Goal: Task Accomplishment & Management: Use online tool/utility

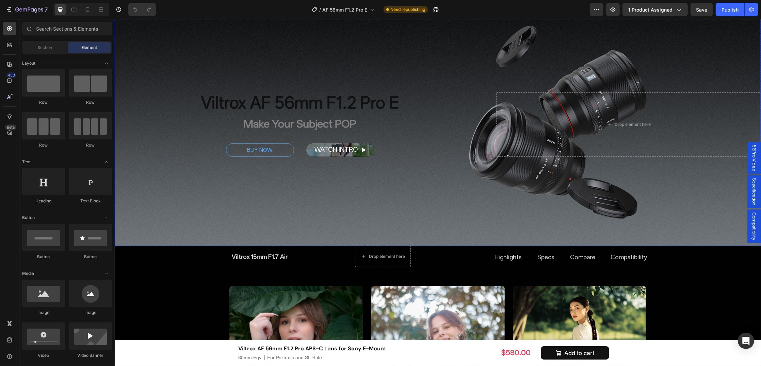
scroll to position [340, 0]
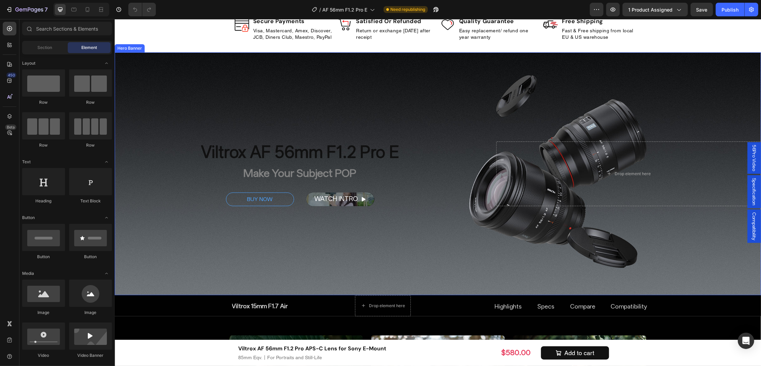
click at [319, 103] on div "Overlay" at bounding box center [437, 173] width 646 height 243
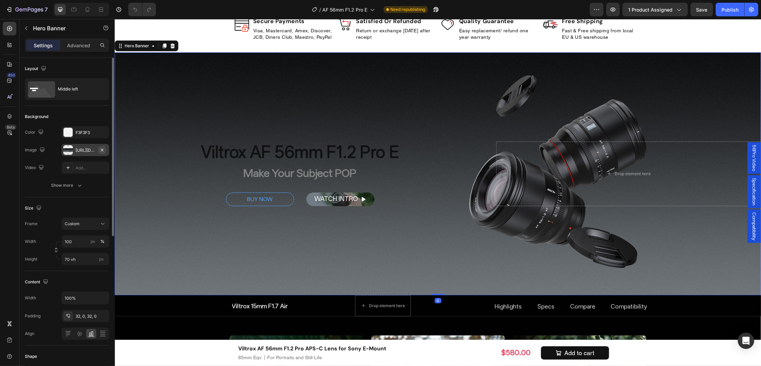
click at [104, 150] on icon "button" at bounding box center [101, 149] width 5 height 5
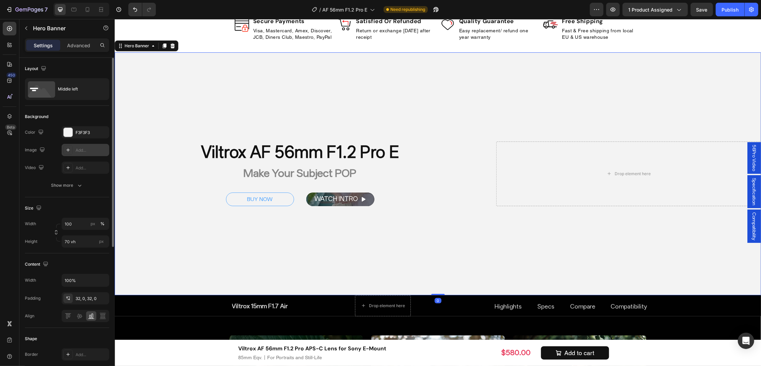
click at [92, 150] on div "Add..." at bounding box center [92, 150] width 32 height 6
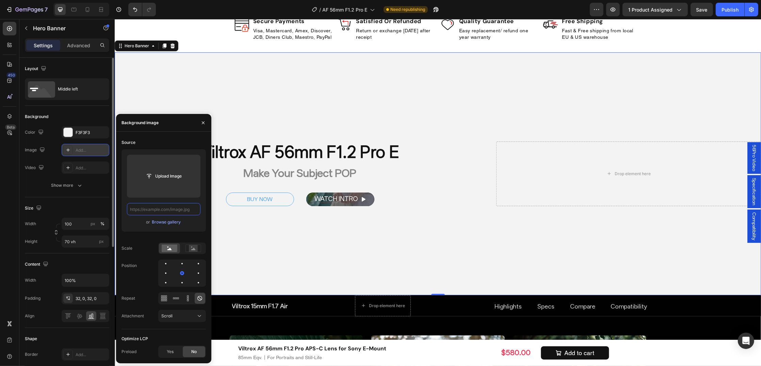
scroll to position [0, 0]
paste input "[URL][DOMAIN_NAME]"
type input "[URL][DOMAIN_NAME]"
paste input "[URL][DOMAIN_NAME]"
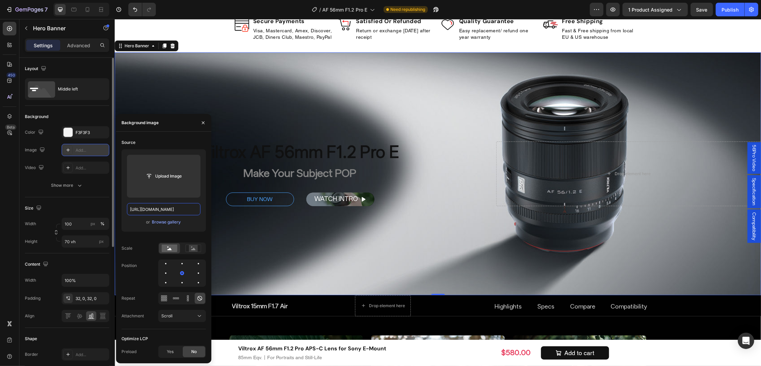
scroll to position [0, 140]
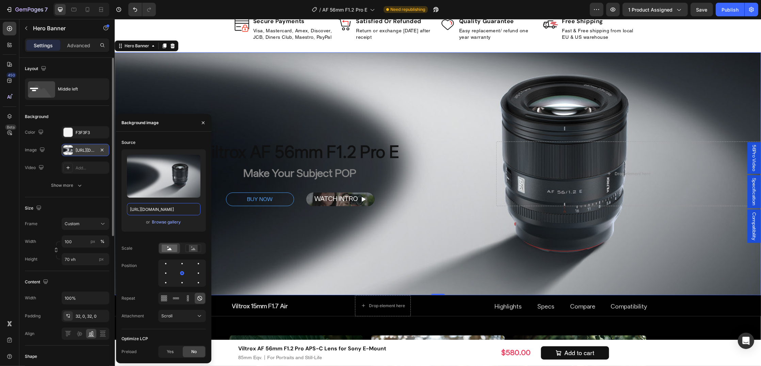
type input "[URL][DOMAIN_NAME]"
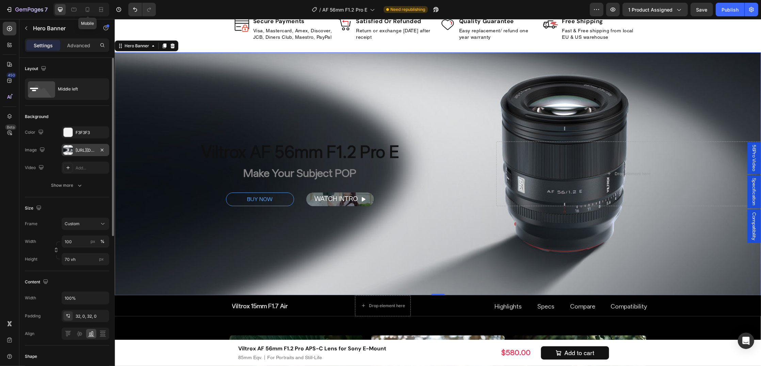
drag, startPoint x: 90, startPoint y: 7, endPoint x: 95, endPoint y: 19, distance: 12.6
click at [90, 7] on icon at bounding box center [87, 9] width 7 height 7
type input "60 vh"
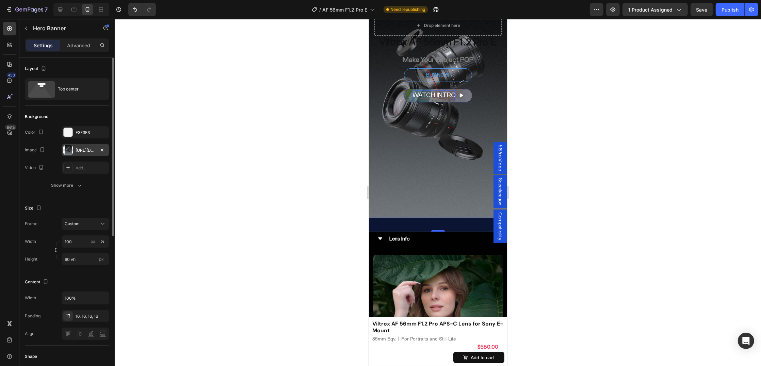
scroll to position [303, 0]
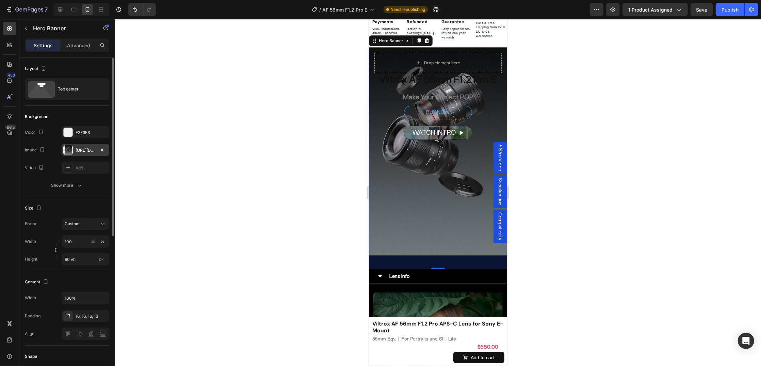
click at [409, 214] on div "Overlay" at bounding box center [437, 151] width 138 height 208
click at [104, 149] on icon "button" at bounding box center [101, 149] width 5 height 5
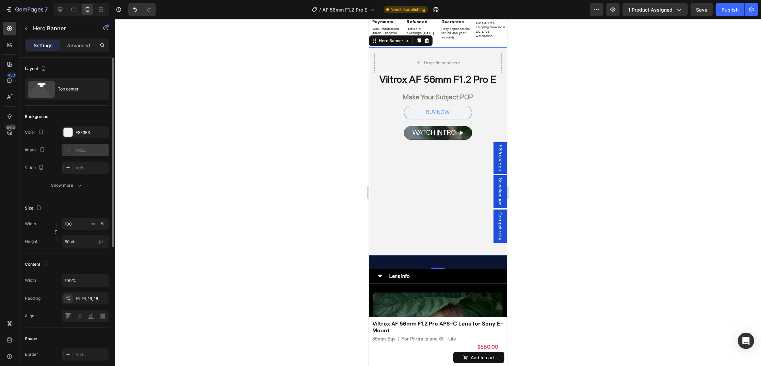
click at [87, 148] on div "Add..." at bounding box center [92, 150] width 32 height 6
type input "[URL][DOMAIN_NAME]"
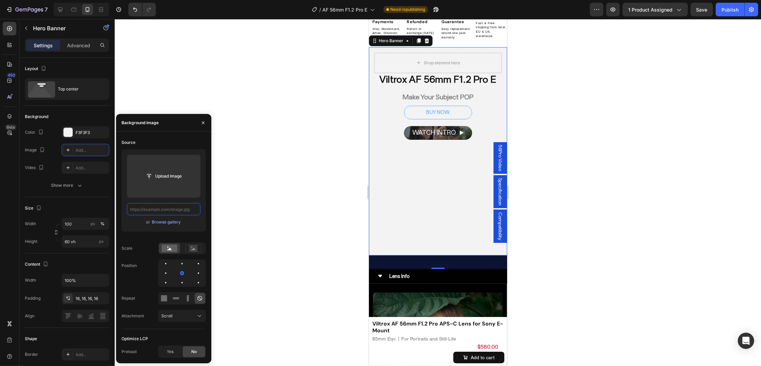
paste input "[URL][DOMAIN_NAME]"
type input "[URL][DOMAIN_NAME]"
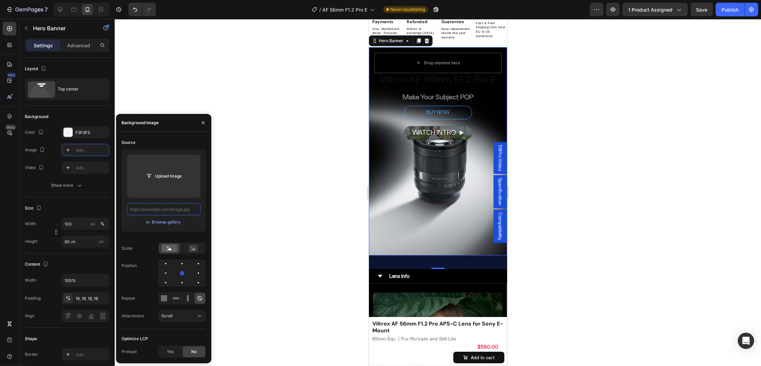
scroll to position [0, 0]
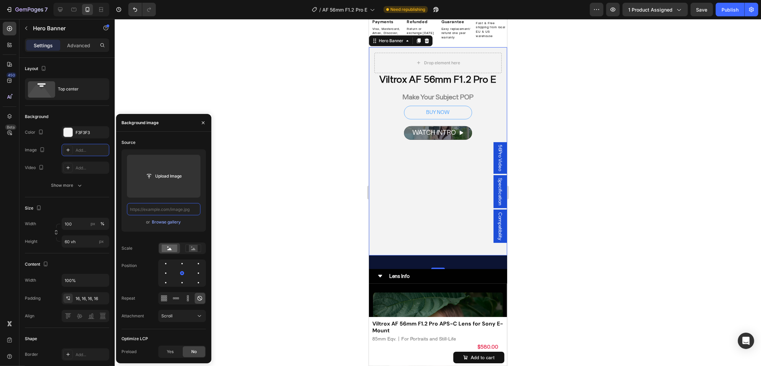
paste input "[URL][DOMAIN_NAME]"
type input "[URL][DOMAIN_NAME]"
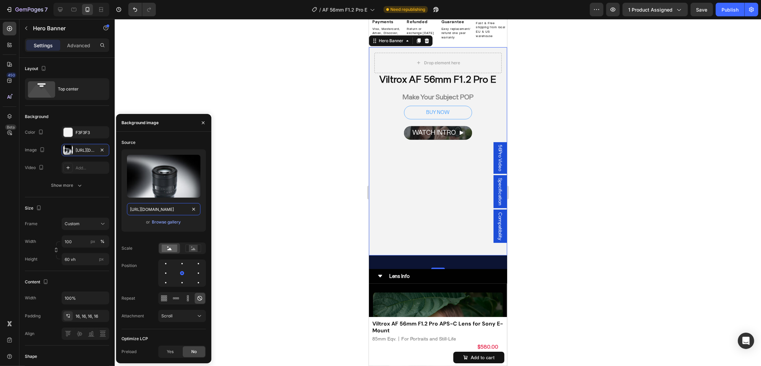
scroll to position [0, 140]
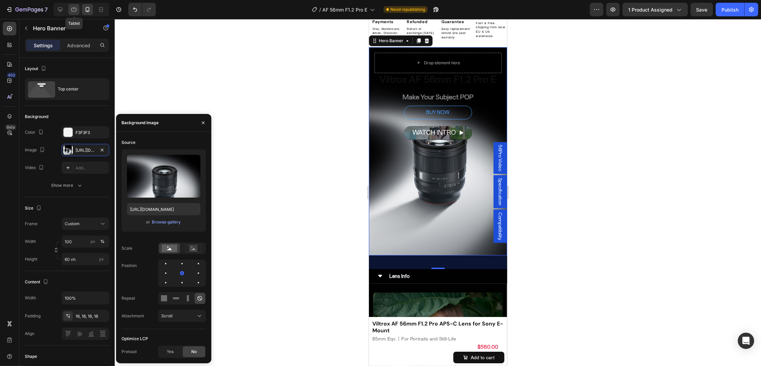
click at [77, 11] on icon at bounding box center [73, 9] width 7 height 7
type input "90%"
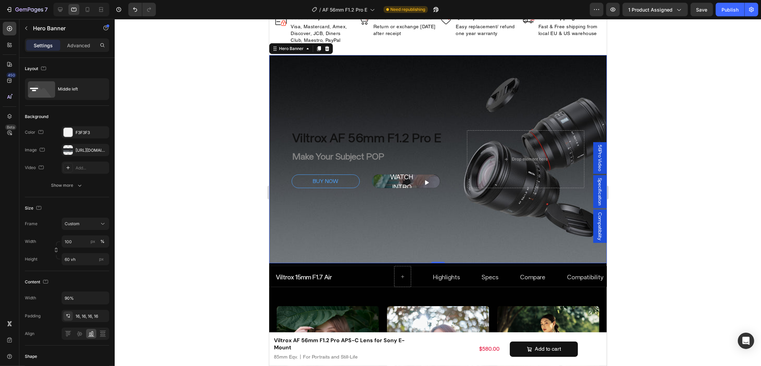
scroll to position [315, 0]
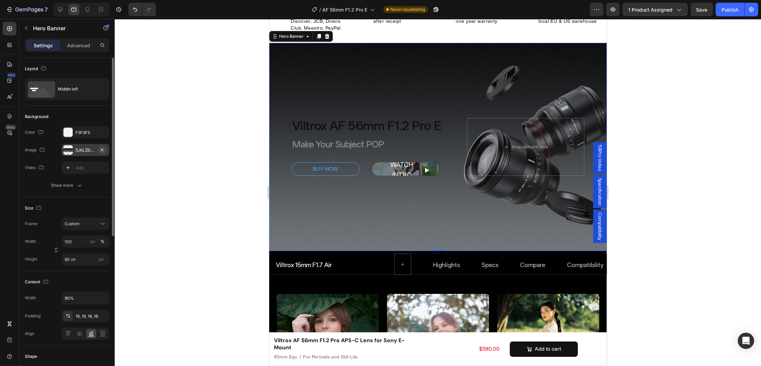
click at [104, 152] on icon "button" at bounding box center [101, 149] width 5 height 5
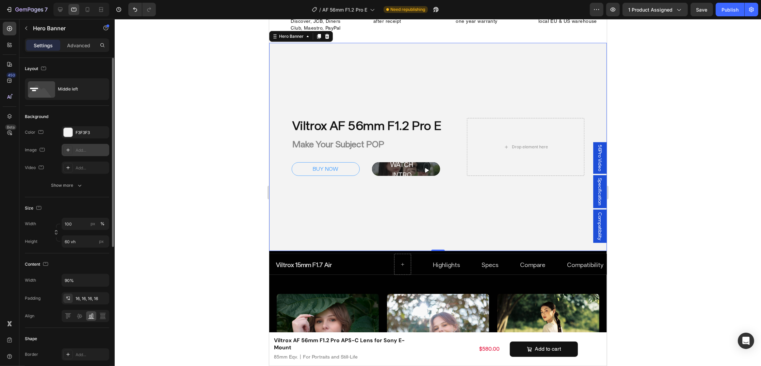
click at [95, 151] on div "Add..." at bounding box center [92, 150] width 32 height 6
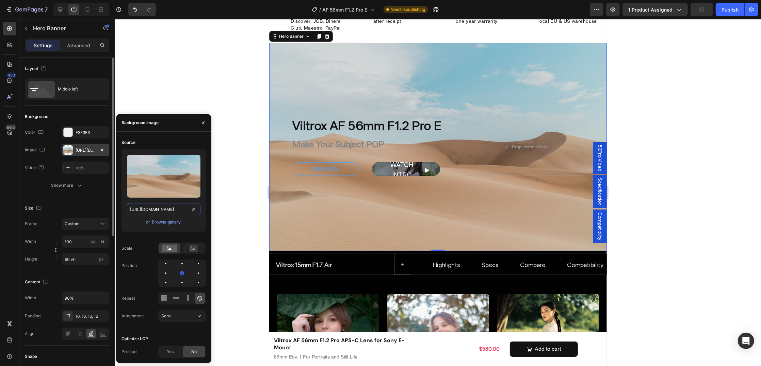
click at [162, 205] on input "[URL][DOMAIN_NAME]" at bounding box center [163, 209] width 73 height 12
paste input "0104/0380/7298/files/AF_56mm_F1.2_Pro_E-img7.jpg?v=1756373100"
type input "[URL][DOMAIN_NAME]"
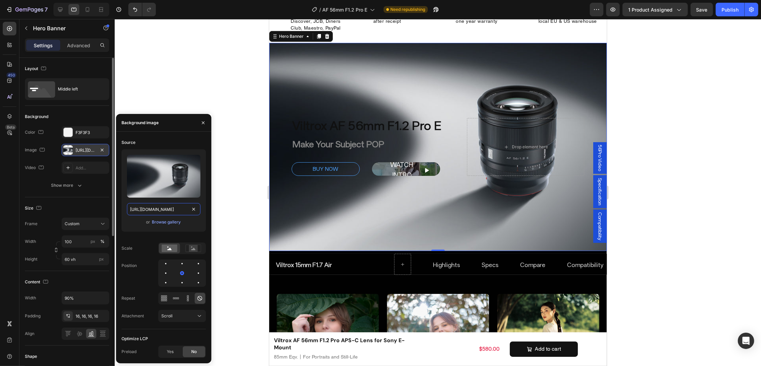
scroll to position [0, 140]
click at [187, 77] on div at bounding box center [438, 192] width 646 height 347
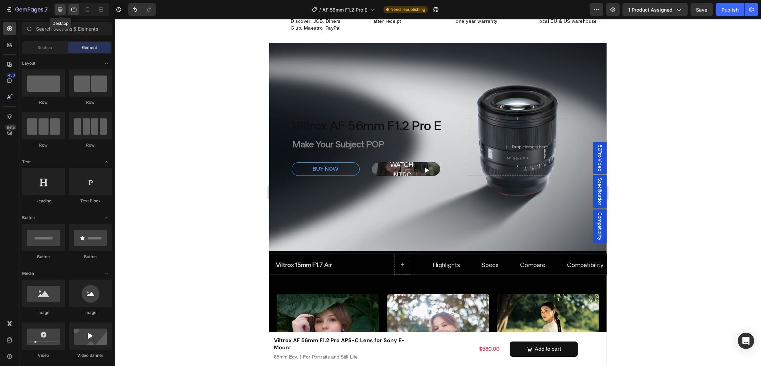
click at [61, 7] on icon at bounding box center [60, 9] width 7 height 7
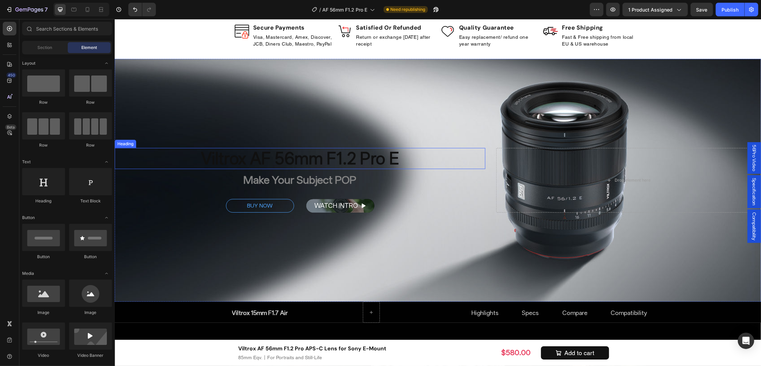
drag, startPoint x: 360, startPoint y: 153, endPoint x: 364, endPoint y: 155, distance: 4.4
click at [360, 153] on h2 "Viltrox AF 56mm F1.2 Pro E" at bounding box center [299, 158] width 370 height 21
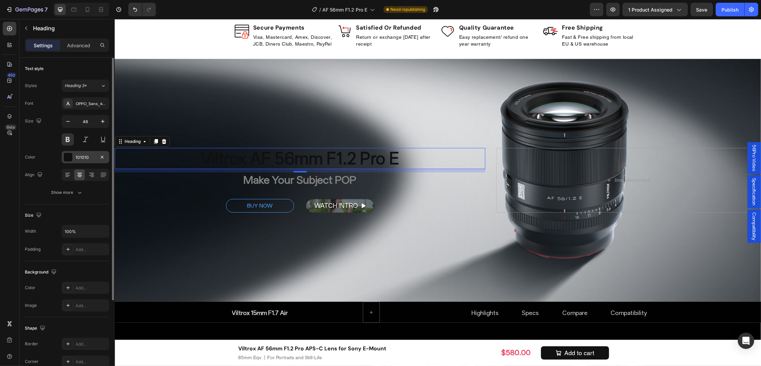
click at [91, 155] on div "101010" at bounding box center [86, 157] width 20 height 6
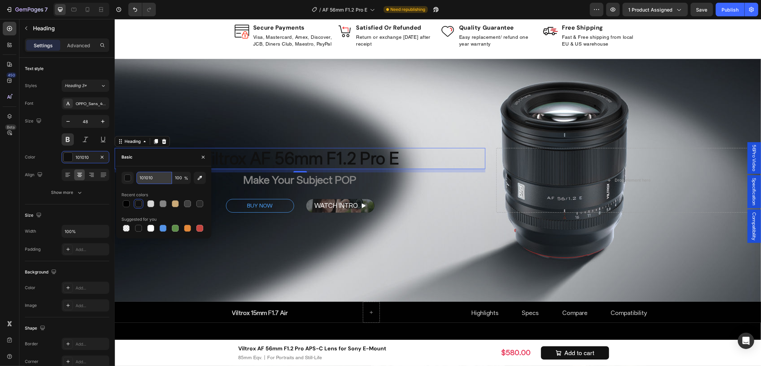
click at [165, 181] on input "101010" at bounding box center [153, 178] width 35 height 12
type input "b"
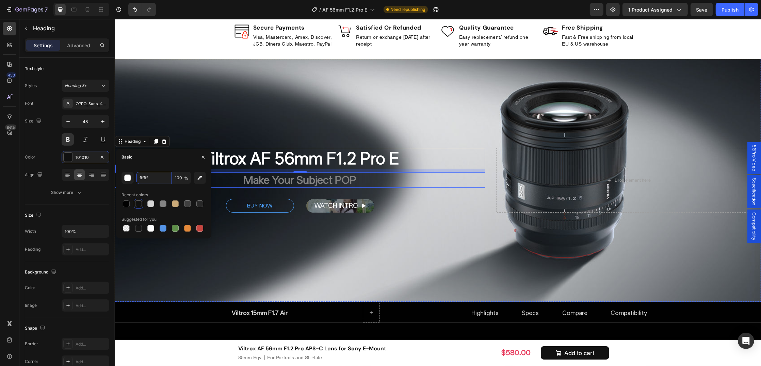
type input "FFFFFF"
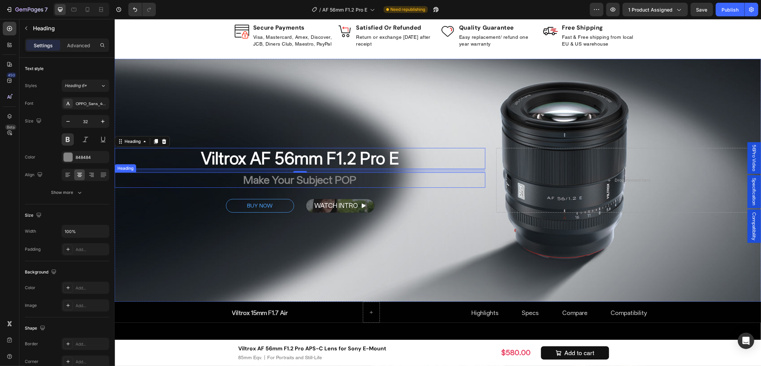
click at [241, 180] on h2 "Make Your Subject POP" at bounding box center [299, 180] width 370 height 16
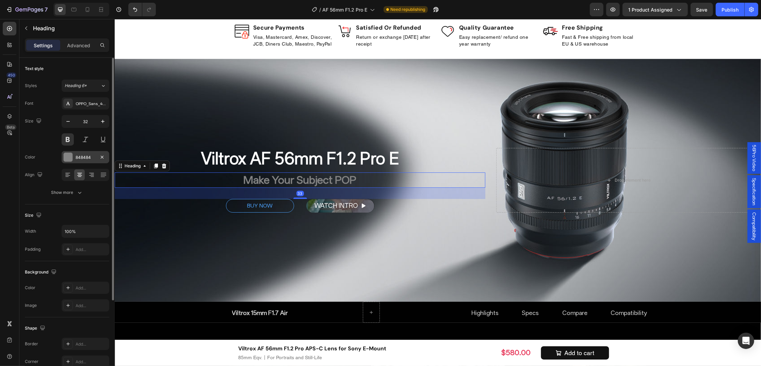
click at [87, 155] on div "848484" at bounding box center [86, 157] width 20 height 6
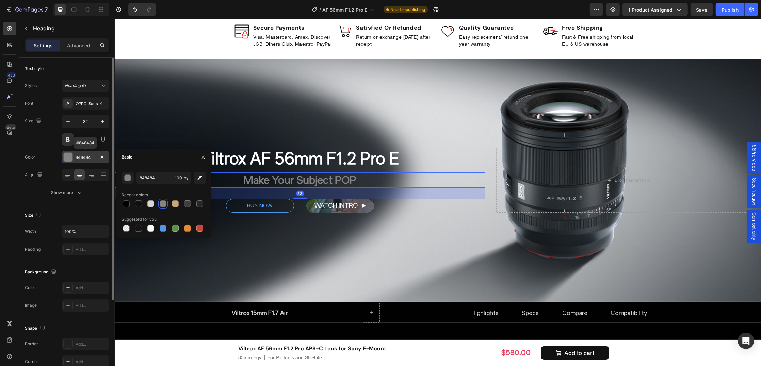
click at [84, 159] on div "848484" at bounding box center [86, 157] width 20 height 6
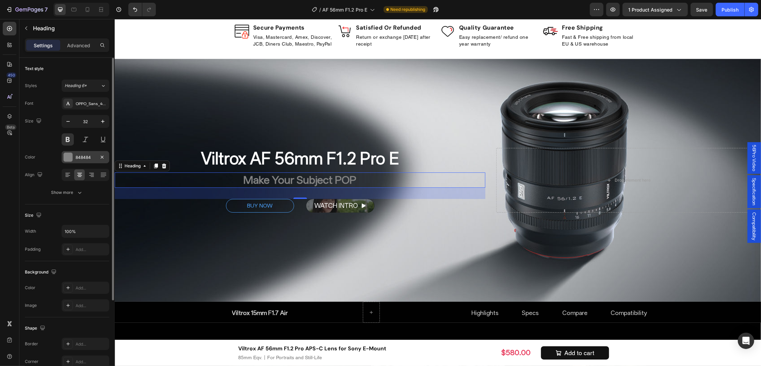
drag, startPoint x: 85, startPoint y: 155, endPoint x: 91, endPoint y: 158, distance: 6.4
click at [84, 155] on div "848484" at bounding box center [86, 157] width 20 height 6
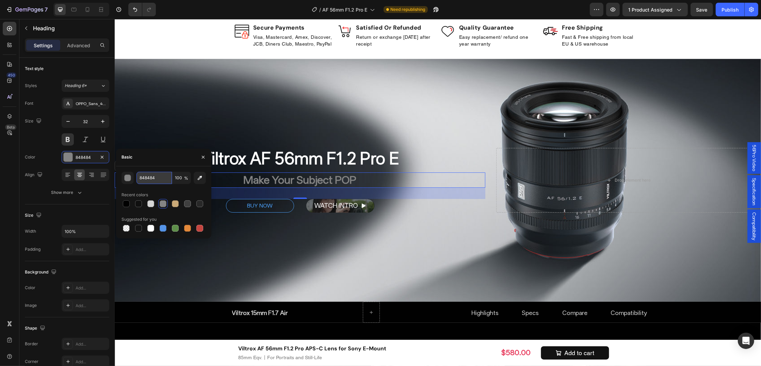
click at [154, 177] on input "848484" at bounding box center [153, 178] width 35 height 12
type input "B1B1B1"
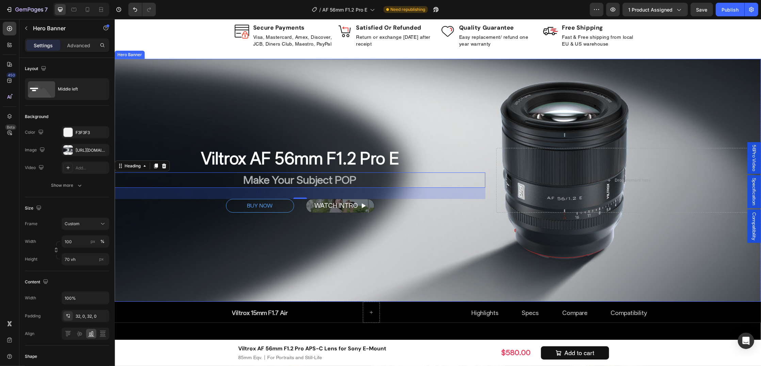
click at [422, 169] on div "Viltrox AF 56mm F1.2 Pro E Heading Make Your Subject POP Heading 33 BUY NOW But…" at bounding box center [299, 180] width 370 height 65
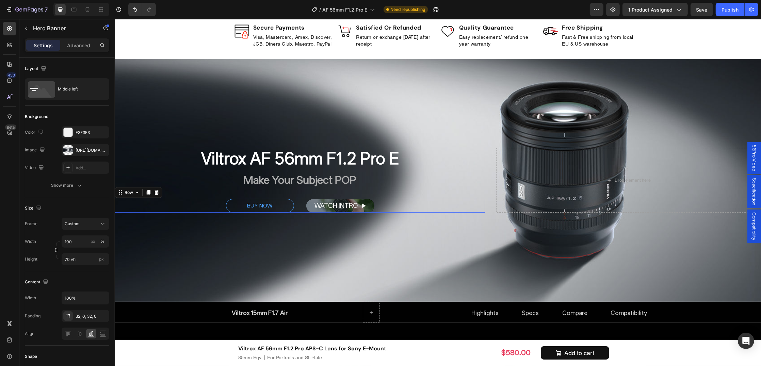
click at [297, 204] on div "BUY NOW Button WATCH INTRO Button Hero Banner Row 0" at bounding box center [299, 206] width 370 height 14
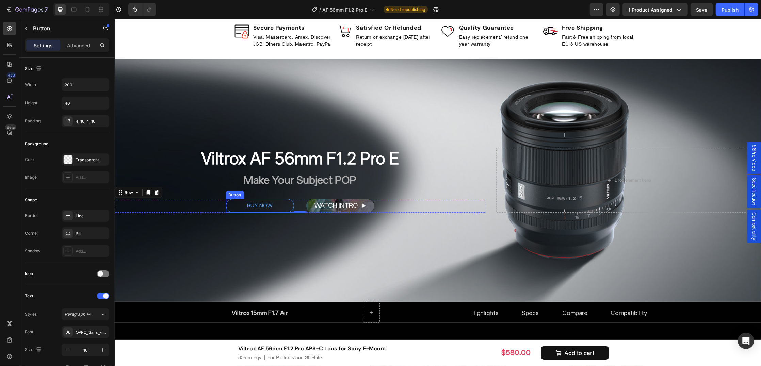
click at [289, 205] on link "BUY NOW" at bounding box center [260, 206] width 68 height 14
click at [271, 194] on icon at bounding box center [271, 192] width 5 height 5
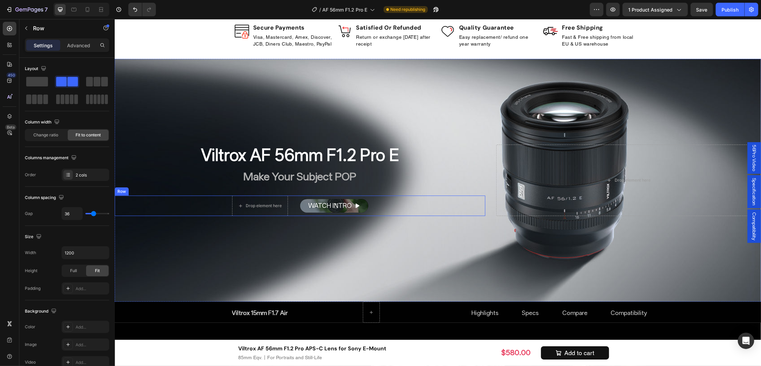
click at [288, 209] on div "Drop element here WATCH INTRO Button Hero Banner Row" at bounding box center [299, 206] width 370 height 20
click at [44, 82] on span at bounding box center [37, 82] width 22 height 10
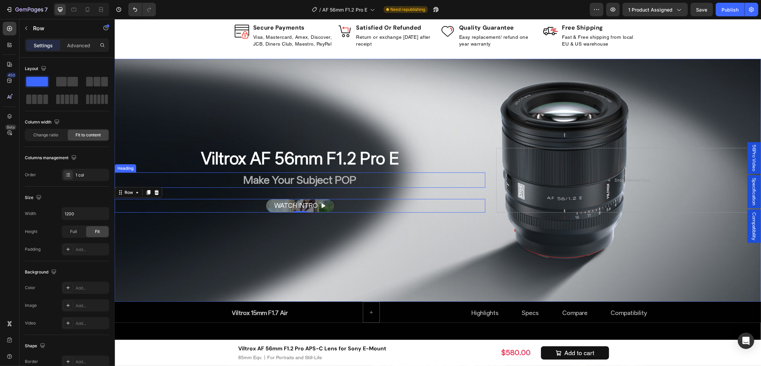
click at [230, 178] on h2 "Make Your Subject POP" at bounding box center [299, 180] width 370 height 16
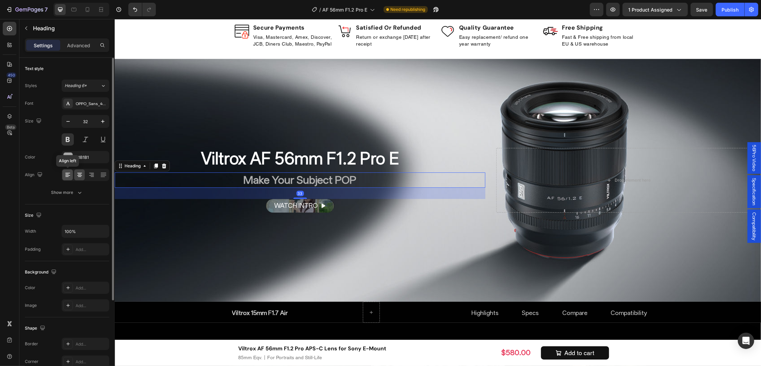
click at [68, 176] on icon at bounding box center [67, 174] width 7 height 7
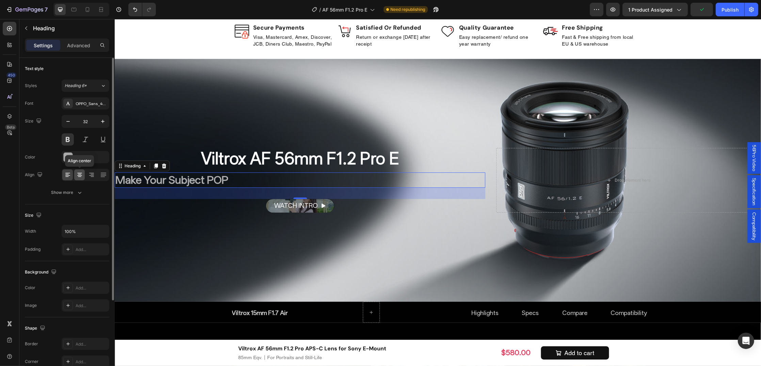
click at [79, 174] on icon at bounding box center [79, 174] width 3 height 1
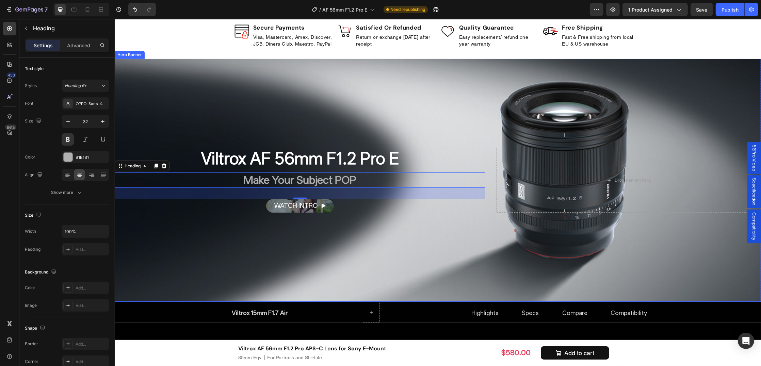
click at [487, 194] on div "Viltrox AF 56mm F1.2 Pro E Heading Make Your Subject POP Heading 33 WATCH INTRO…" at bounding box center [437, 180] width 646 height 86
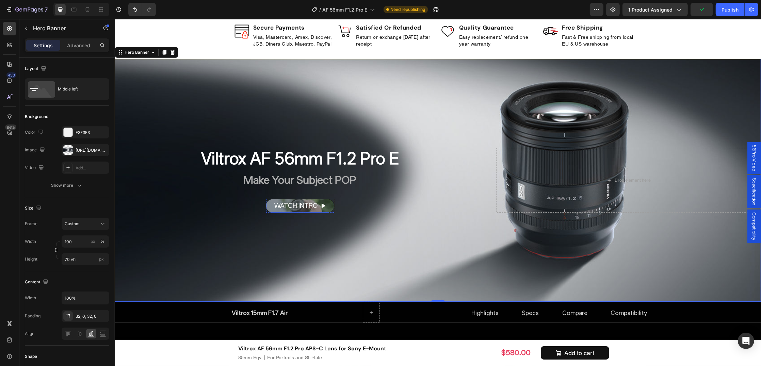
click at [327, 206] on link "WATCH INTRO" at bounding box center [300, 206] width 68 height 14
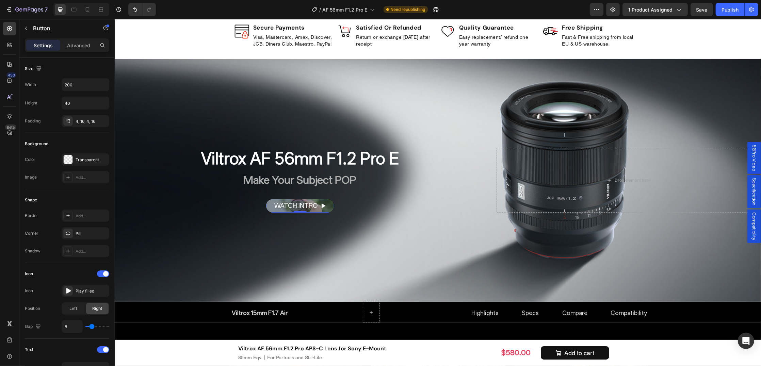
click at [268, 206] on link "WATCH INTRO" at bounding box center [300, 206] width 68 height 14
click at [103, 157] on icon "button" at bounding box center [101, 159] width 5 height 5
click at [269, 205] on link "WATCH INTRO" at bounding box center [300, 206] width 68 height 14
click at [11, 114] on icon at bounding box center [9, 116] width 4 height 5
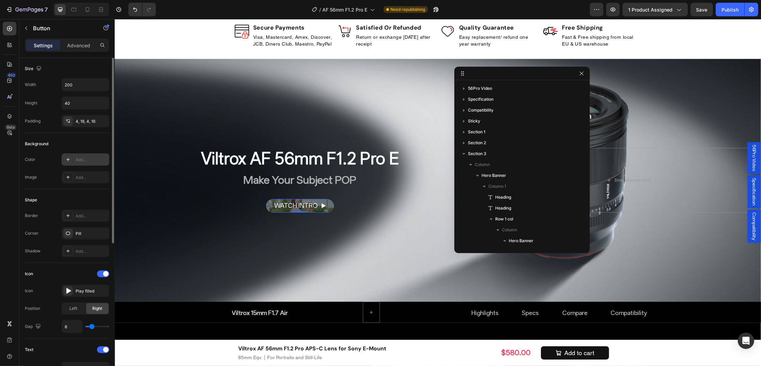
scroll to position [106, 0]
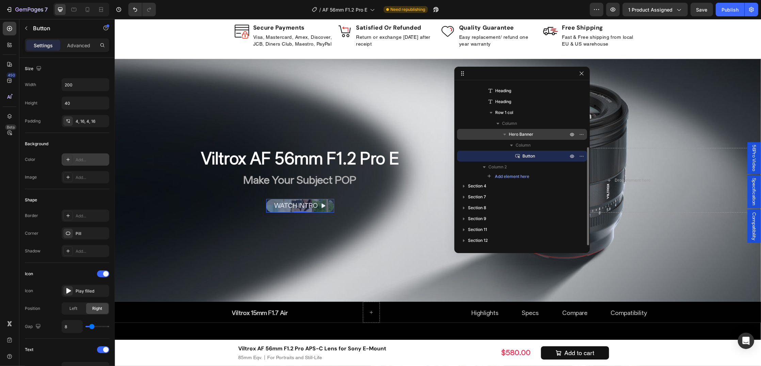
click at [524, 135] on span "Hero Banner" at bounding box center [521, 134] width 24 height 7
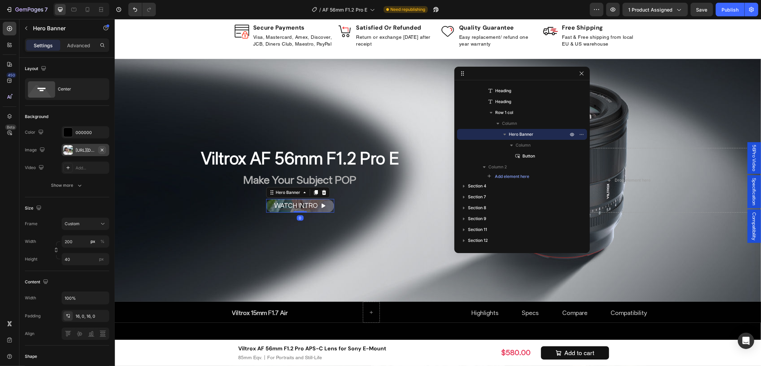
click at [102, 148] on icon "button" at bounding box center [101, 149] width 5 height 5
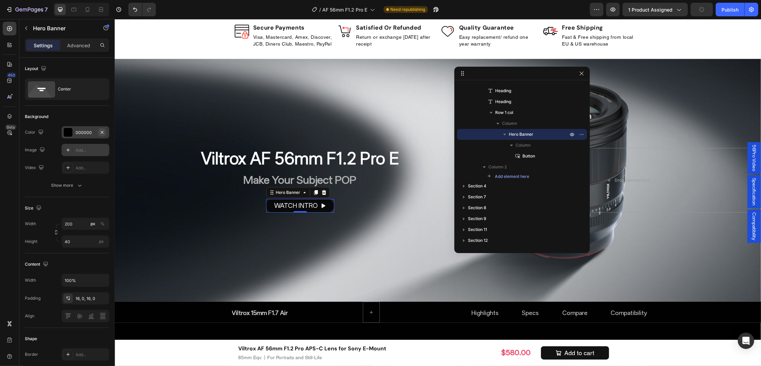
click at [102, 131] on icon "button" at bounding box center [101, 132] width 5 height 5
click at [87, 130] on div "Add..." at bounding box center [92, 133] width 32 height 6
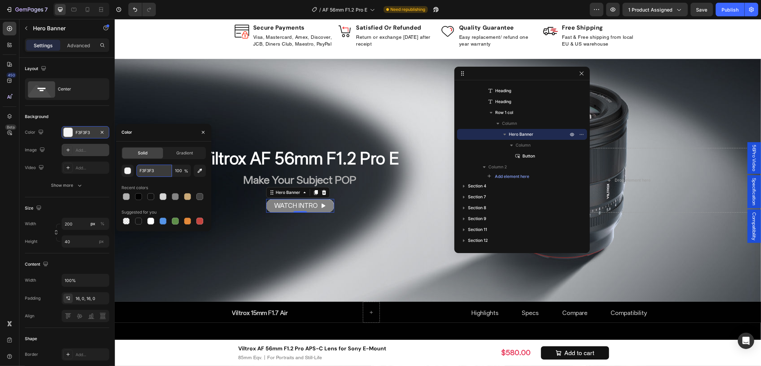
click at [155, 165] on input "F3F3F3" at bounding box center [153, 171] width 35 height 12
drag, startPoint x: 165, startPoint y: 167, endPoint x: 134, endPoint y: 167, distance: 31.6
click at [134, 167] on div "FFFFFF 100 %" at bounding box center [163, 171] width 84 height 12
click at [142, 193] on div at bounding box center [139, 197] width 10 height 10
click at [151, 194] on div at bounding box center [150, 196] width 7 height 7
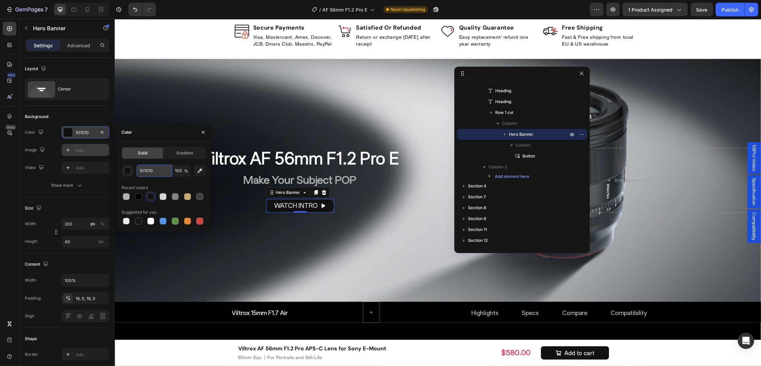
click at [158, 171] on input "101010" at bounding box center [153, 171] width 35 height 12
type input "000000"
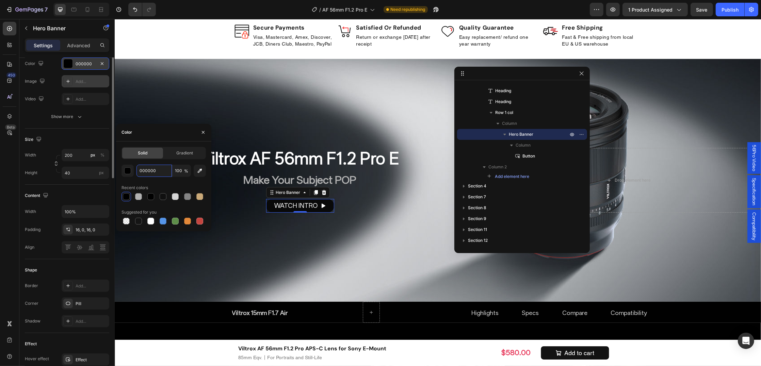
scroll to position [0, 0]
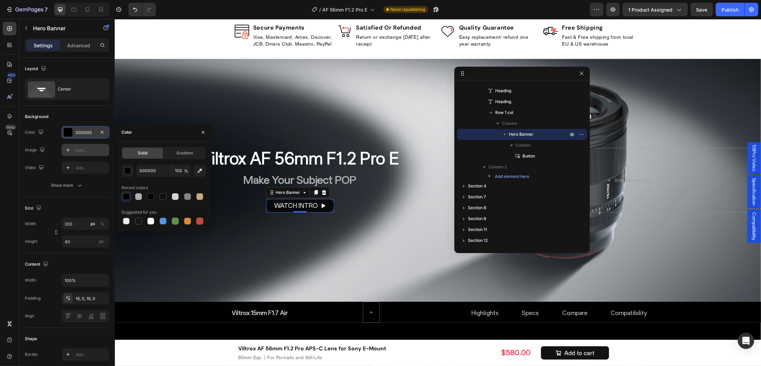
click at [88, 149] on div "Add..." at bounding box center [92, 150] width 32 height 6
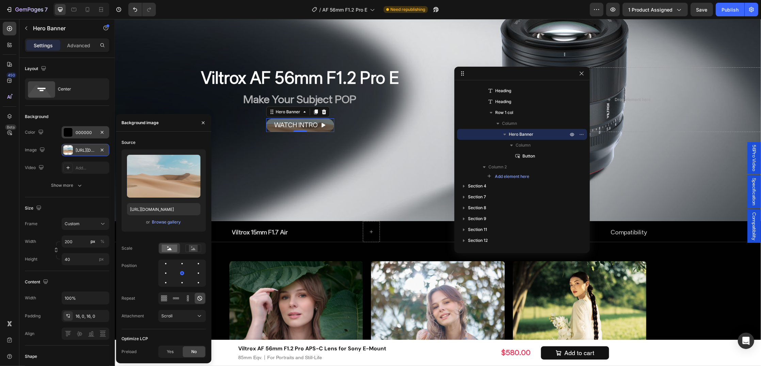
scroll to position [400, 0]
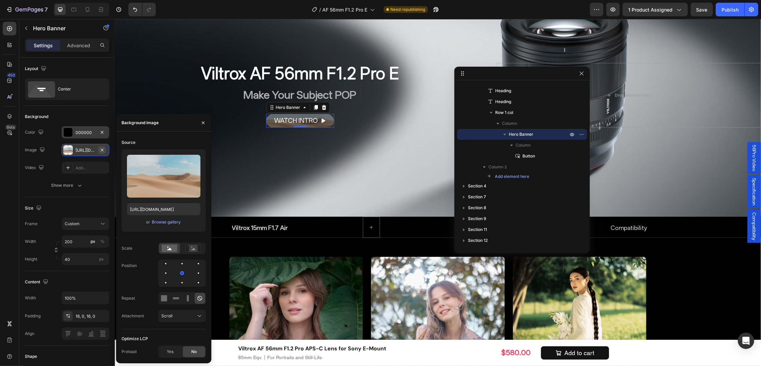
click at [103, 152] on icon "button" at bounding box center [101, 149] width 5 height 5
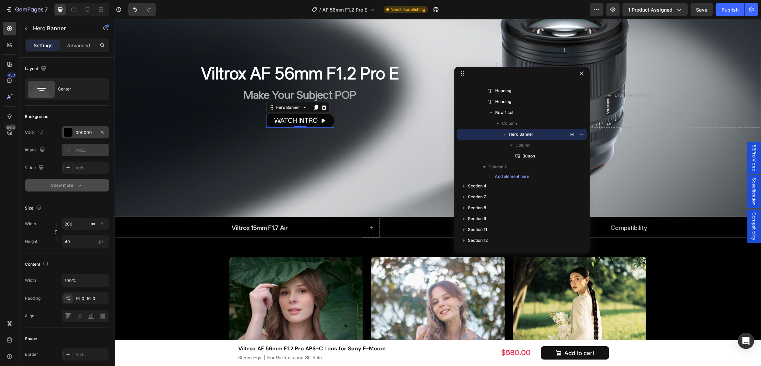
click at [79, 186] on icon "button" at bounding box center [79, 185] width 7 height 7
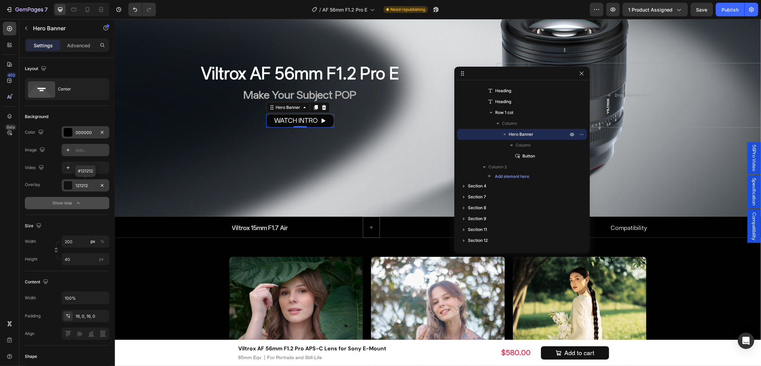
click at [84, 188] on div "121212" at bounding box center [86, 186] width 20 height 6
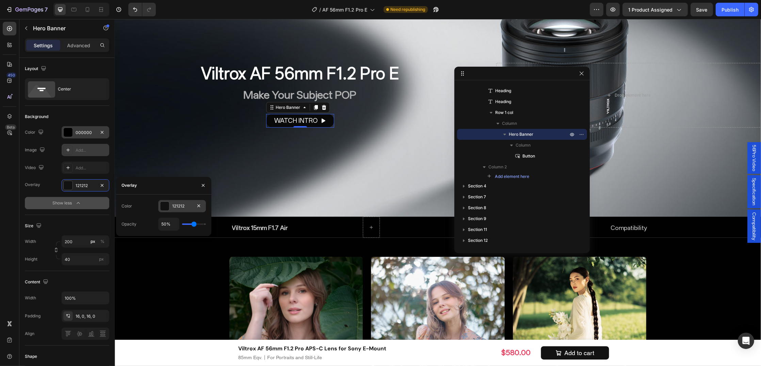
click at [185, 203] on div "121212" at bounding box center [182, 206] width 20 height 6
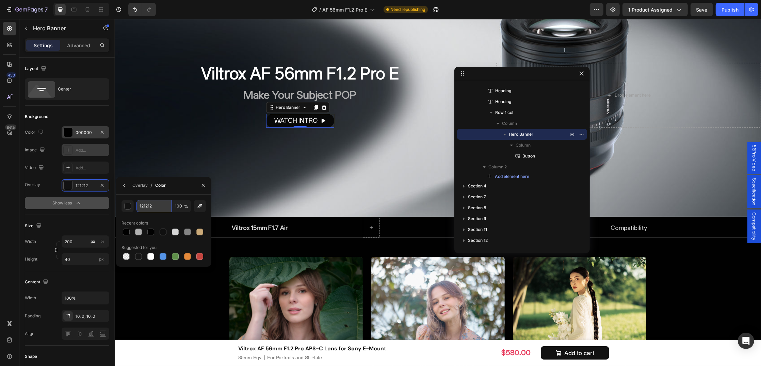
click at [0, 0] on input "121212" at bounding box center [0, 0] width 0 height 0
type input "FFFFFF"
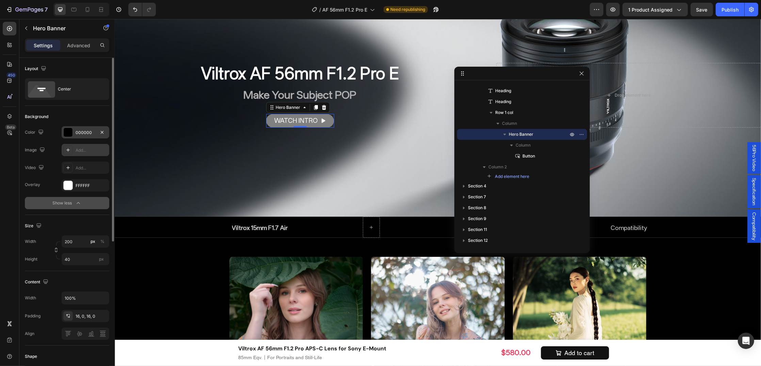
click at [31, 181] on div "Overlay" at bounding box center [32, 184] width 15 height 11
click at [63, 204] on div "Show less" at bounding box center [67, 203] width 29 height 7
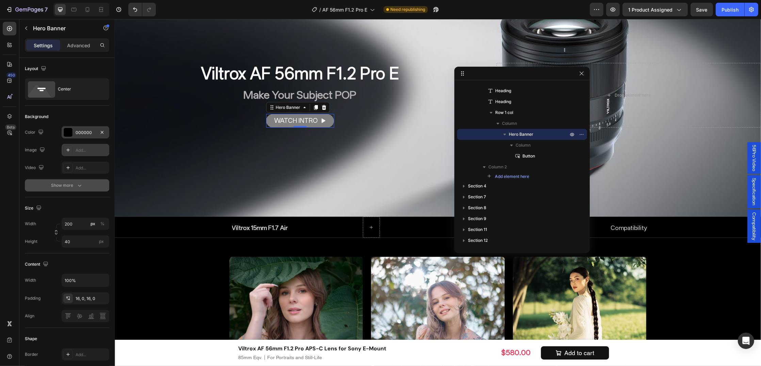
click at [74, 186] on div "Show more" at bounding box center [67, 185] width 32 height 7
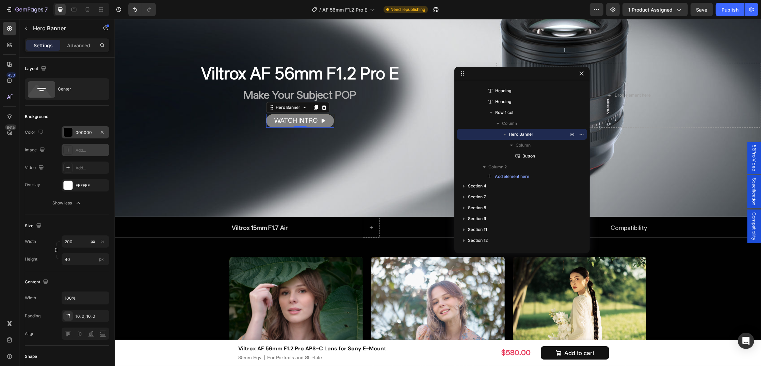
click at [77, 200] on icon "button" at bounding box center [78, 203] width 7 height 7
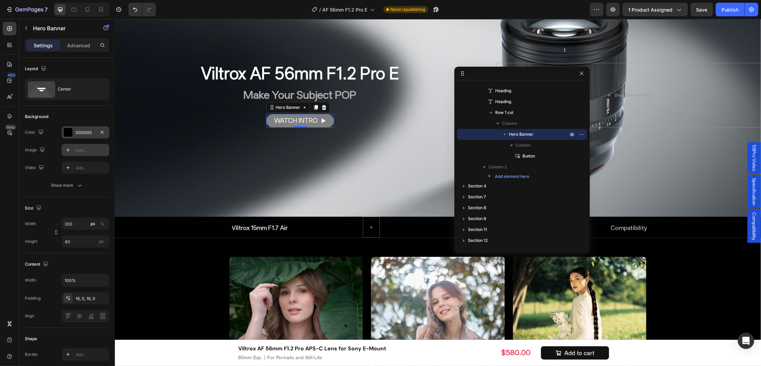
click at [75, 52] on div "Settings Advanced" at bounding box center [67, 45] width 84 height 14
click at [74, 48] on p "Advanced" at bounding box center [78, 45] width 23 height 7
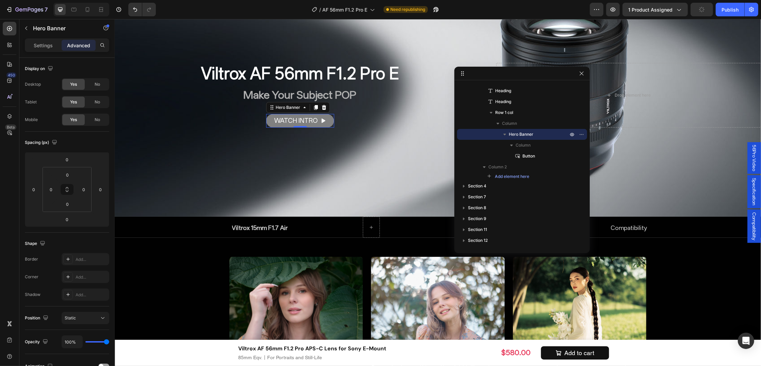
click at [38, 51] on div "Settings Advanced" at bounding box center [67, 45] width 84 height 14
click at [33, 38] on div "Settings Advanced" at bounding box center [67, 45] width 84 height 14
click at [34, 43] on p "Settings" at bounding box center [43, 45] width 19 height 7
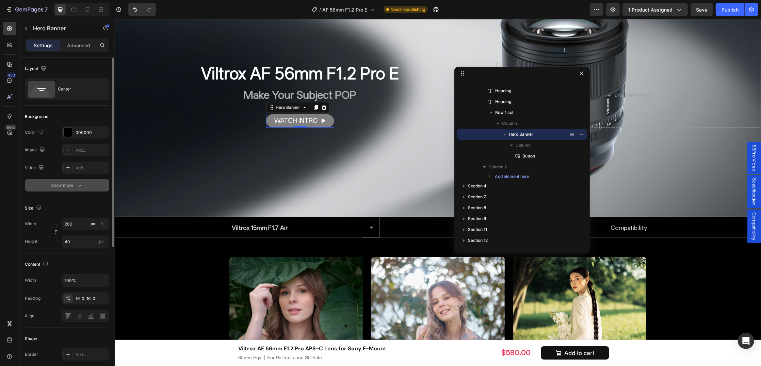
click at [66, 184] on div "Show more" at bounding box center [67, 185] width 32 height 7
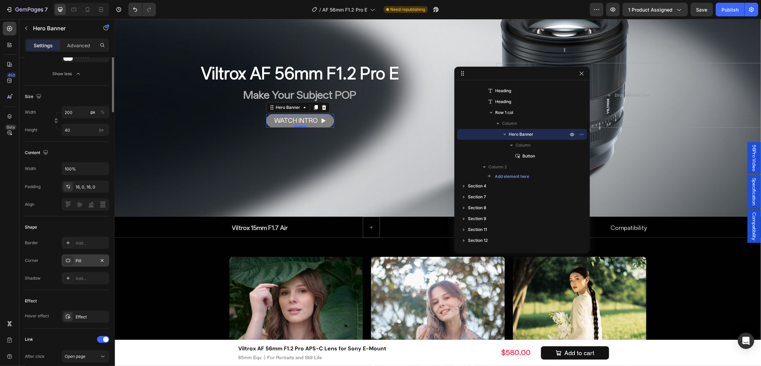
scroll to position [0, 0]
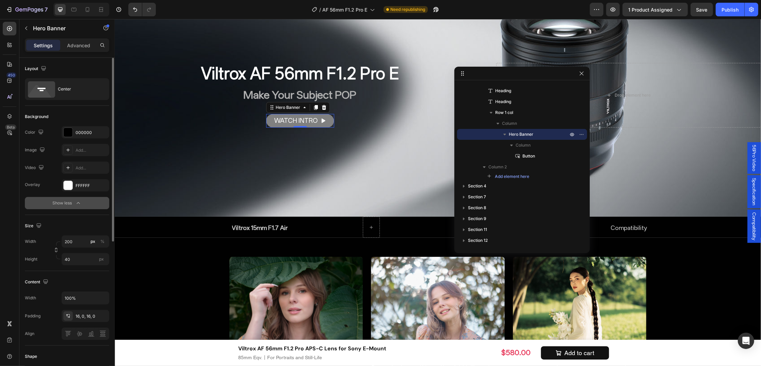
click at [72, 204] on div "Show less" at bounding box center [67, 203] width 29 height 7
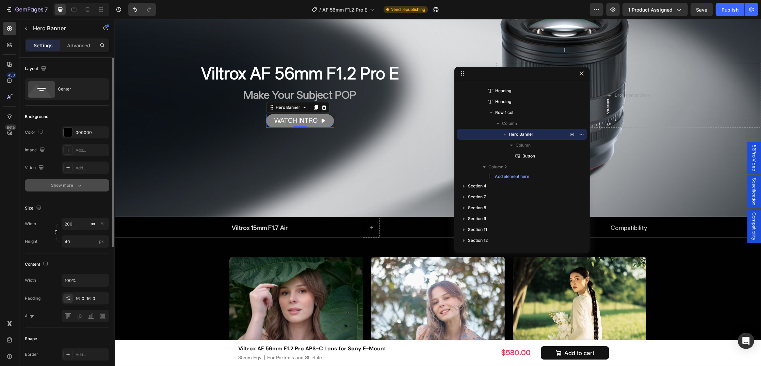
click at [67, 181] on button "Show more" at bounding box center [67, 185] width 84 height 12
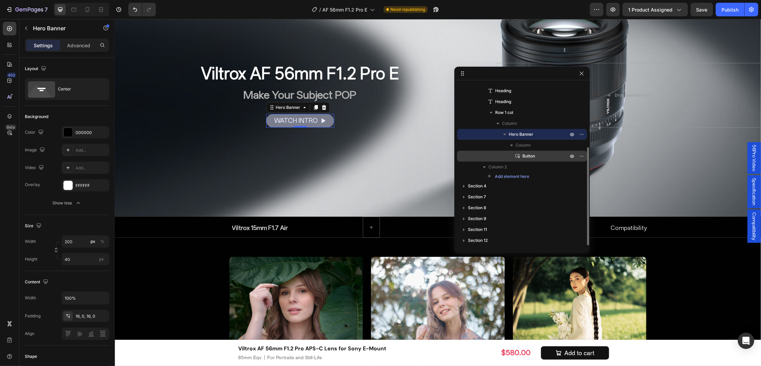
click at [536, 153] on p "Button" at bounding box center [537, 156] width 47 height 7
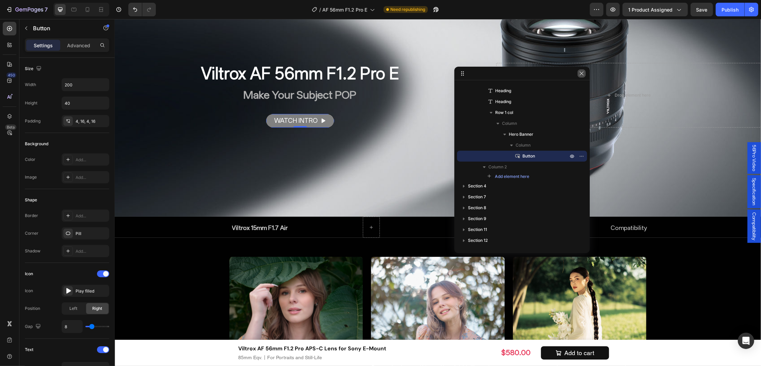
click at [580, 76] on icon "button" at bounding box center [581, 73] width 5 height 5
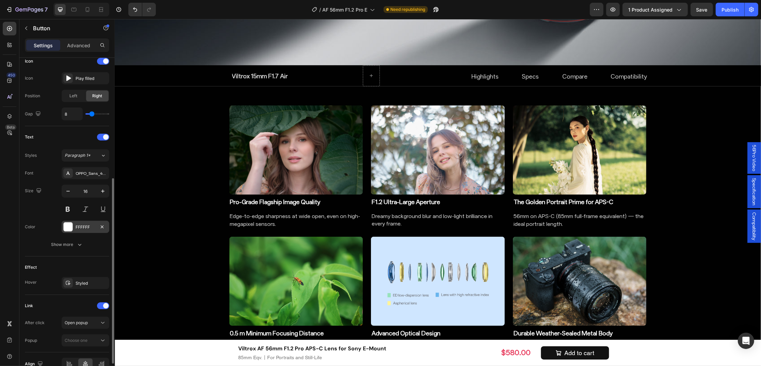
scroll to position [251, 0]
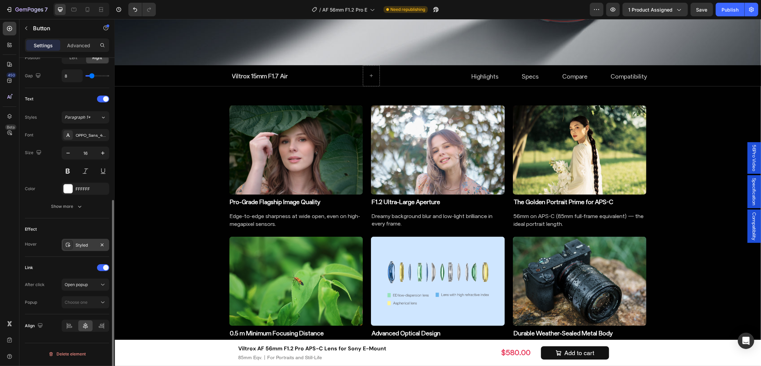
click at [81, 247] on div "Styled" at bounding box center [86, 245] width 20 height 6
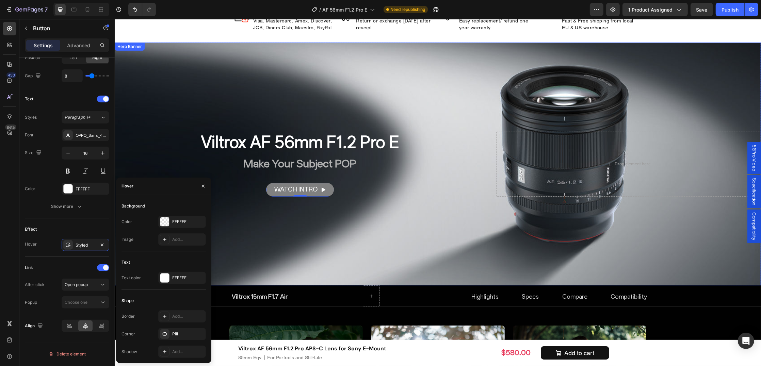
scroll to position [315, 0]
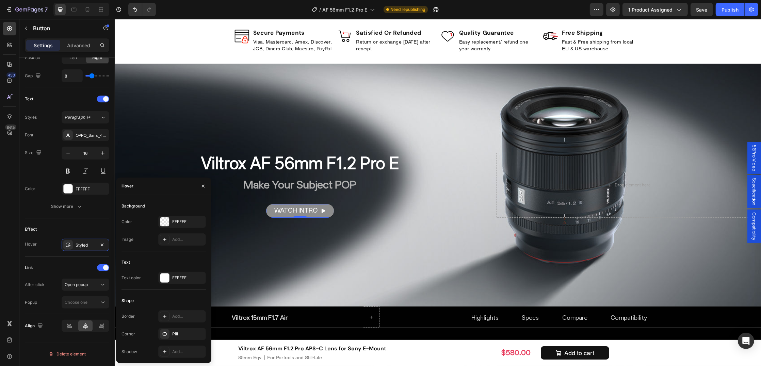
click at [266, 210] on link "WATCH INTRO" at bounding box center [300, 211] width 68 height 14
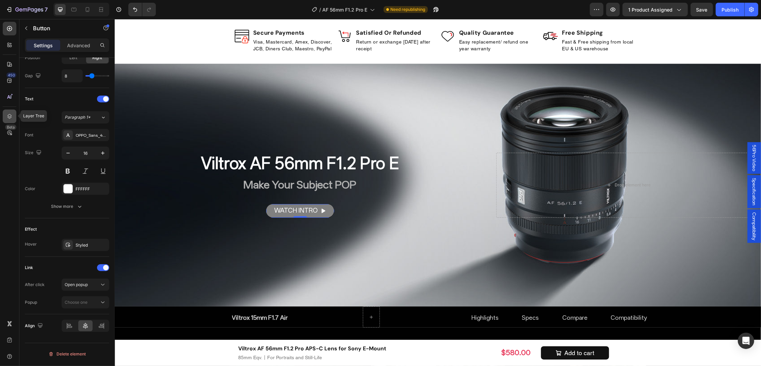
click at [4, 115] on div at bounding box center [10, 117] width 14 height 14
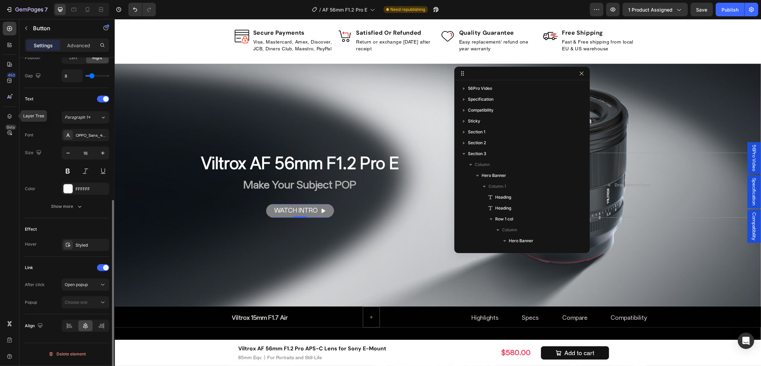
scroll to position [106, 0]
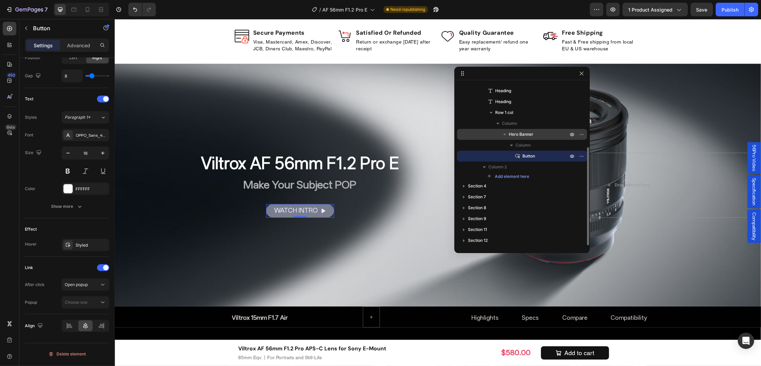
click at [517, 131] on span "Hero Banner" at bounding box center [521, 134] width 24 height 7
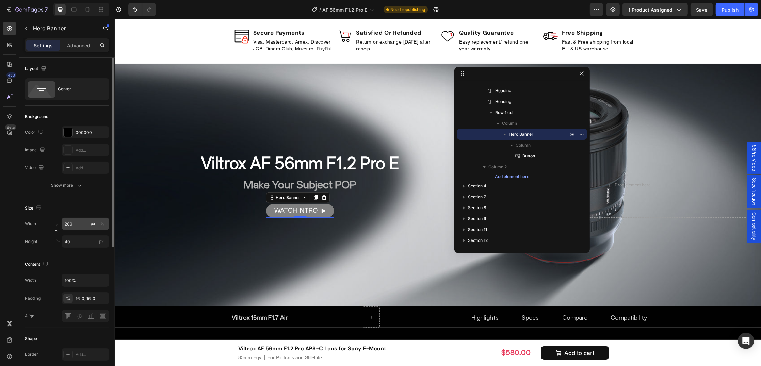
scroll to position [43, 0]
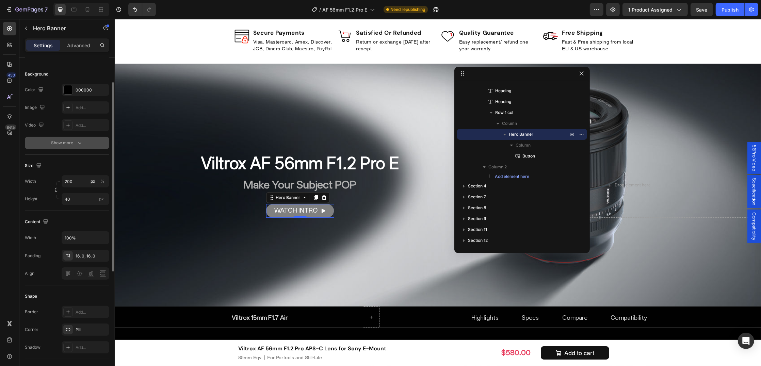
click at [72, 146] on div "Show more" at bounding box center [67, 142] width 32 height 7
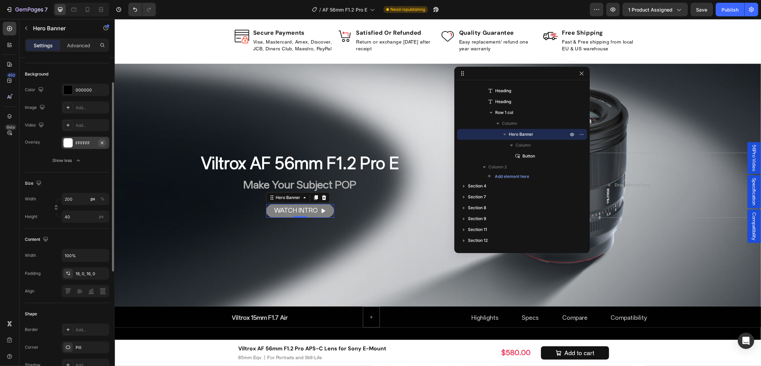
click at [100, 141] on icon "button" at bounding box center [101, 142] width 5 height 5
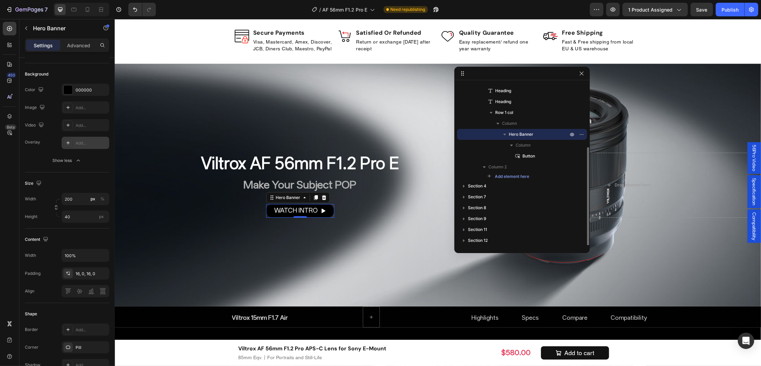
drag, startPoint x: 31, startPoint y: 165, endPoint x: 496, endPoint y: 134, distance: 466.0
click at [31, 164] on button "Show less" at bounding box center [67, 160] width 84 height 12
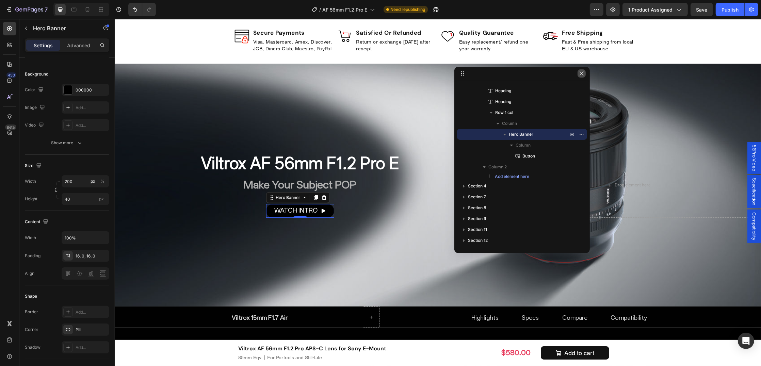
drag, startPoint x: 583, startPoint y: 72, endPoint x: 392, endPoint y: 102, distance: 194.1
click at [583, 72] on icon "button" at bounding box center [581, 73] width 5 height 5
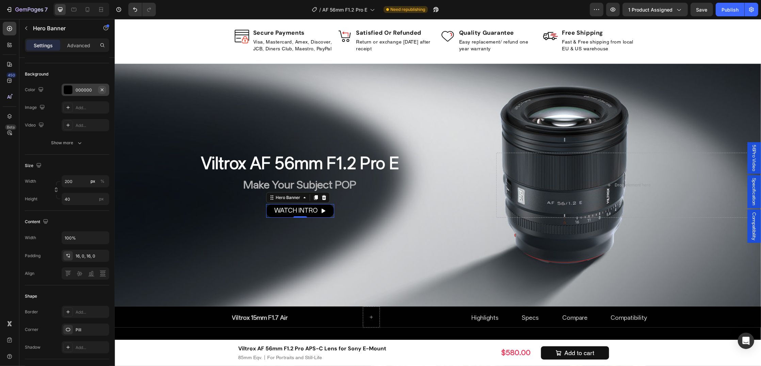
click at [100, 89] on icon "button" at bounding box center [101, 89] width 5 height 5
click at [81, 87] on div "Add..." at bounding box center [92, 90] width 32 height 6
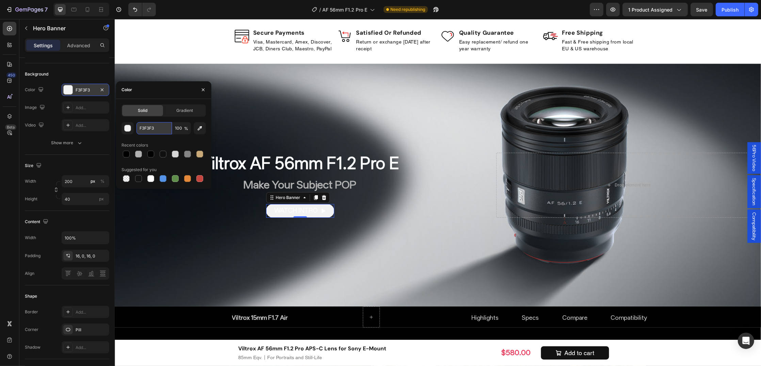
click at [152, 126] on input "F3F3F3" at bounding box center [153, 128] width 35 height 12
type input "FFFFFF"
click at [293, 212] on span "WATCH INTRO" at bounding box center [295, 210] width 43 height 8
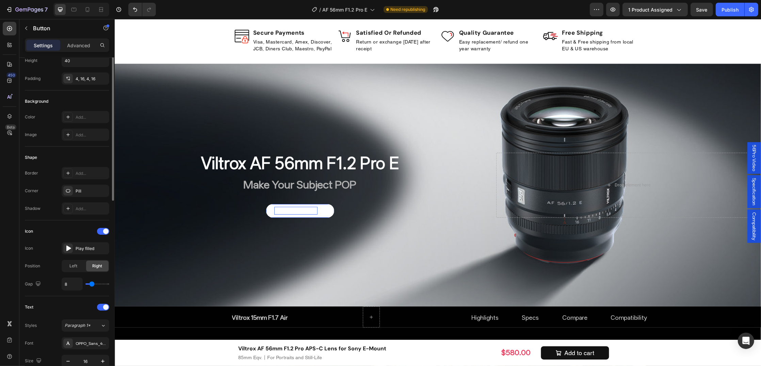
scroll to position [0, 0]
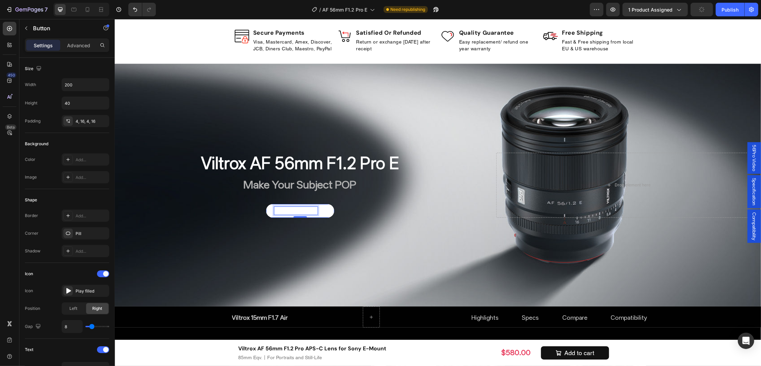
click at [291, 211] on span "WATCH INTRO" at bounding box center [295, 210] width 43 height 8
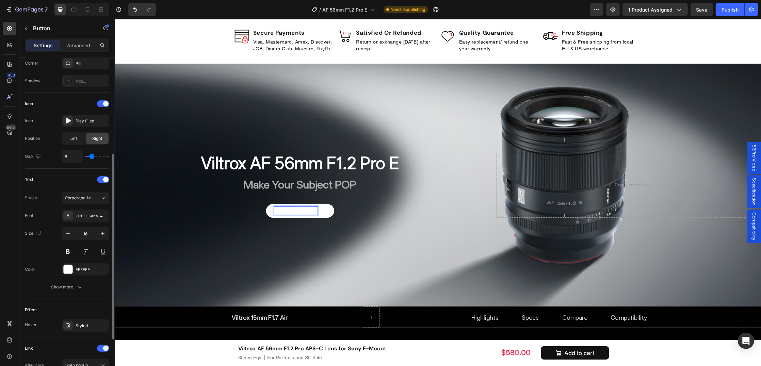
scroll to position [213, 0]
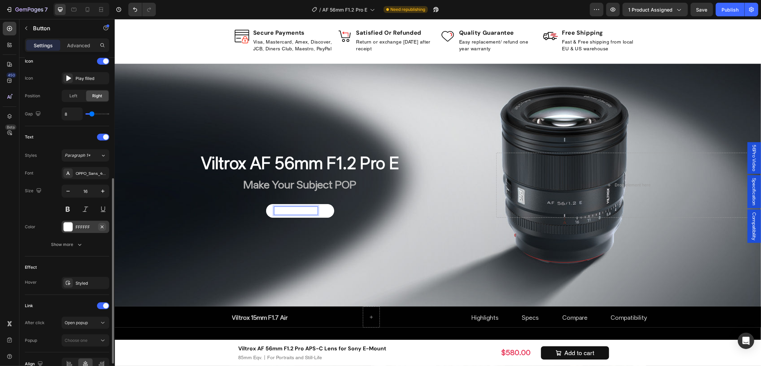
click at [101, 227] on icon "button" at bounding box center [101, 226] width 5 height 5
click at [88, 230] on div "Add..." at bounding box center [92, 227] width 32 height 6
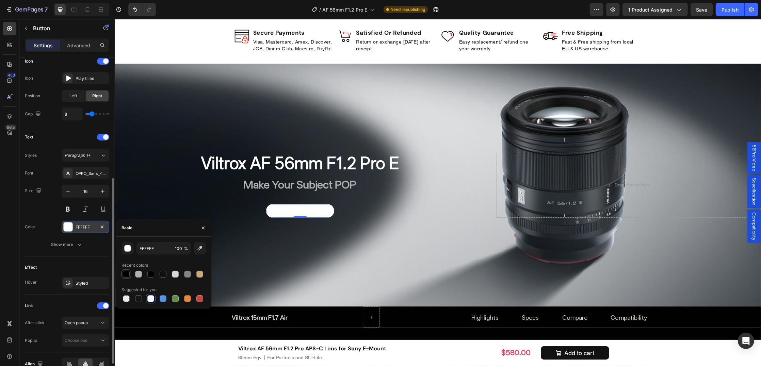
click at [123, 272] on div at bounding box center [126, 274] width 7 height 7
type input "000000"
click at [41, 215] on div "Size 16" at bounding box center [67, 200] width 84 height 31
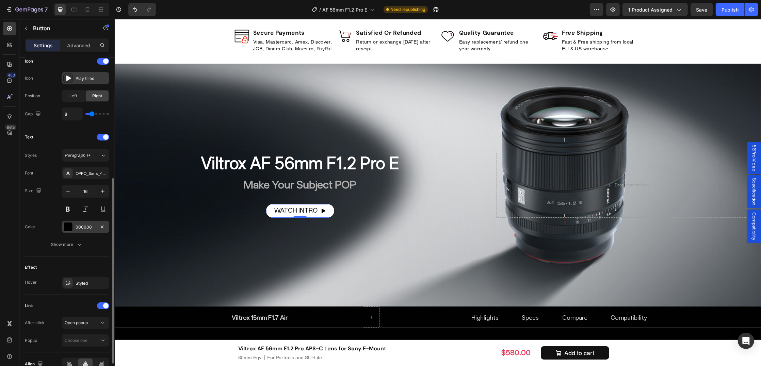
scroll to position [85, 0]
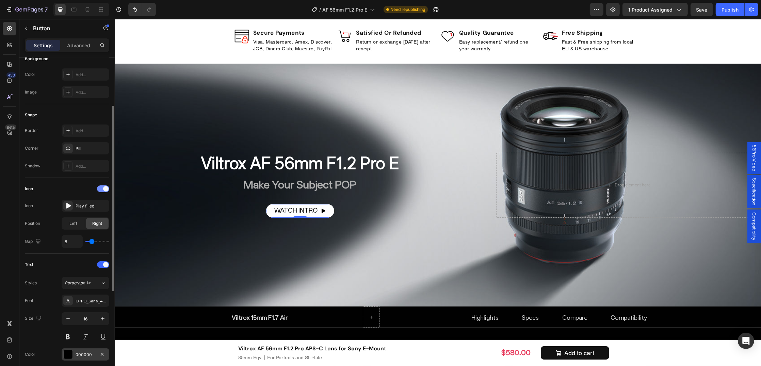
click at [100, 190] on div at bounding box center [103, 188] width 12 height 7
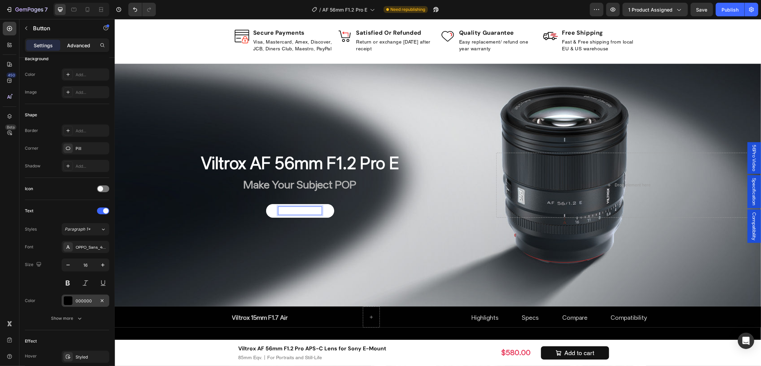
click at [70, 42] on p "Advanced" at bounding box center [78, 45] width 23 height 7
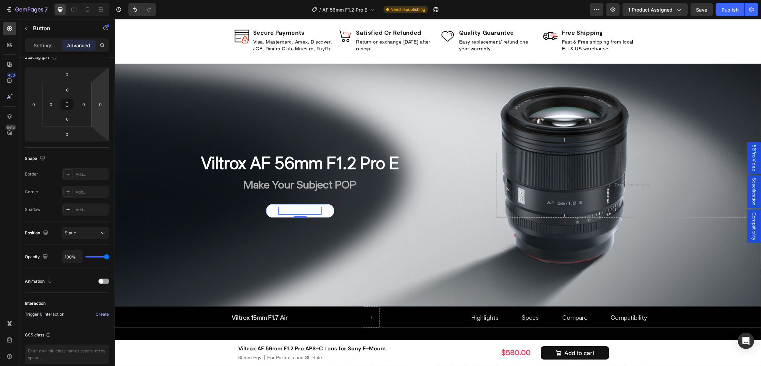
click at [269, 213] on link "WATCH INTRO" at bounding box center [300, 211] width 68 height 14
click at [7, 113] on icon at bounding box center [9, 116] width 7 height 7
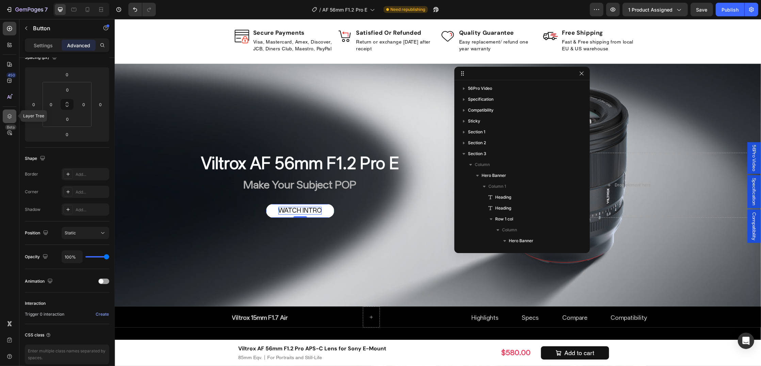
scroll to position [106, 0]
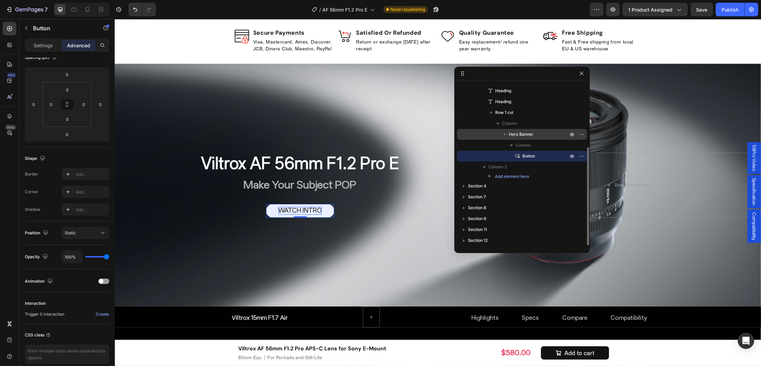
click at [514, 134] on span "Hero Banner" at bounding box center [521, 134] width 24 height 7
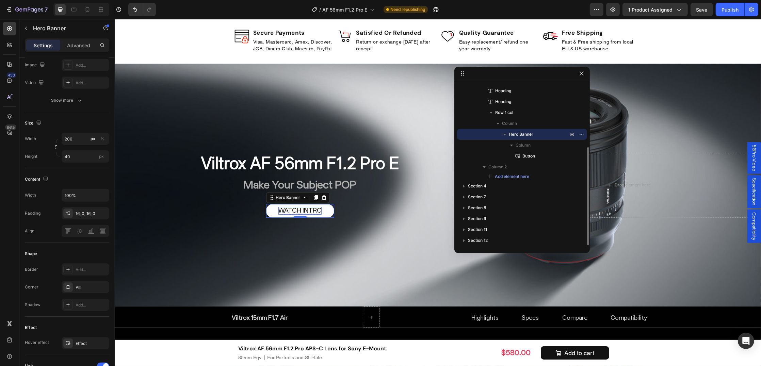
scroll to position [0, 0]
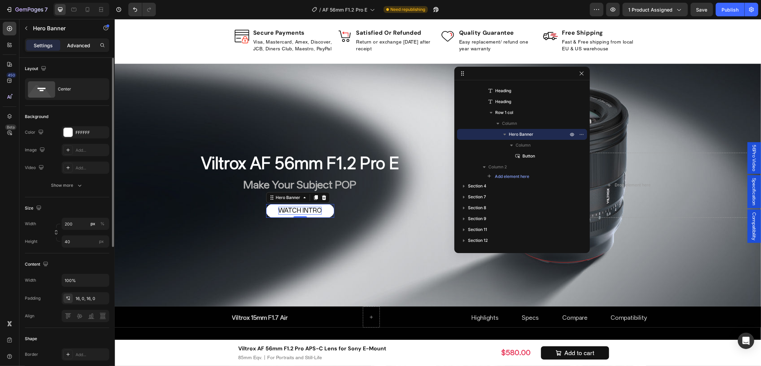
click at [69, 43] on p "Advanced" at bounding box center [78, 45] width 23 height 7
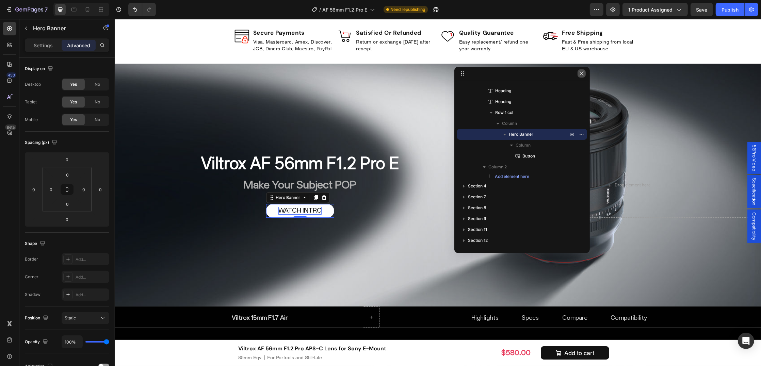
drag, startPoint x: 583, startPoint y: 74, endPoint x: 412, endPoint y: 93, distance: 171.5
click at [583, 74] on icon "button" at bounding box center [581, 73] width 5 height 5
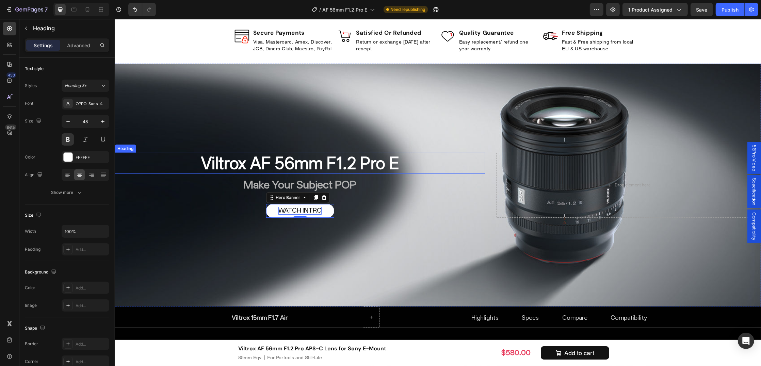
click at [431, 170] on h2 "Viltrox AF 56mm F1.2 Pro E" at bounding box center [299, 163] width 370 height 21
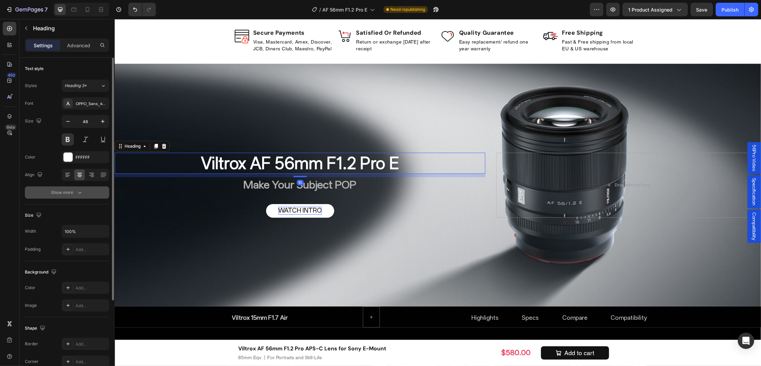
click at [71, 187] on button "Show more" at bounding box center [67, 192] width 84 height 12
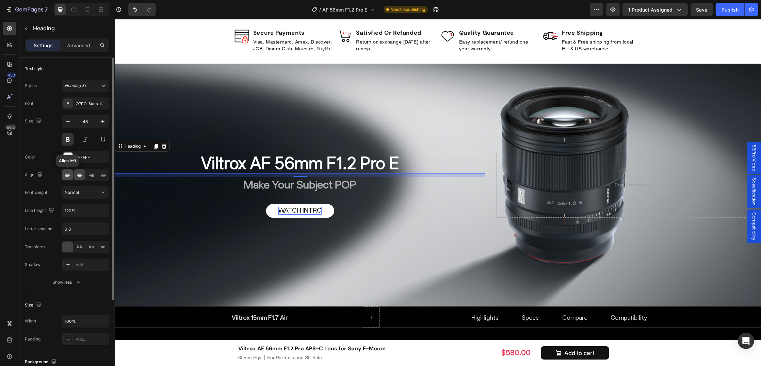
click at [65, 174] on icon at bounding box center [67, 174] width 7 height 7
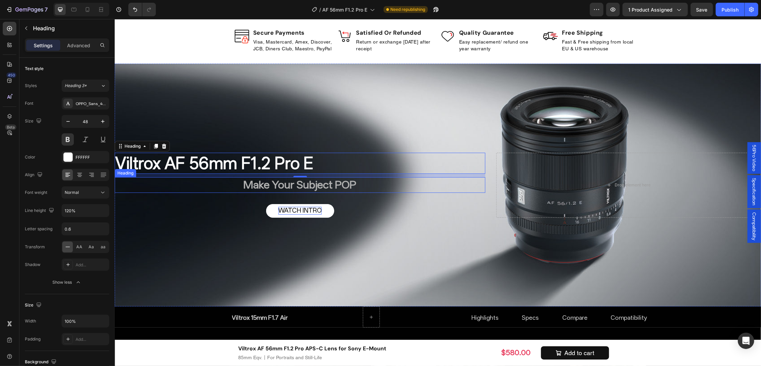
click at [150, 182] on h2 "Make Your Subject POP" at bounding box center [299, 185] width 370 height 16
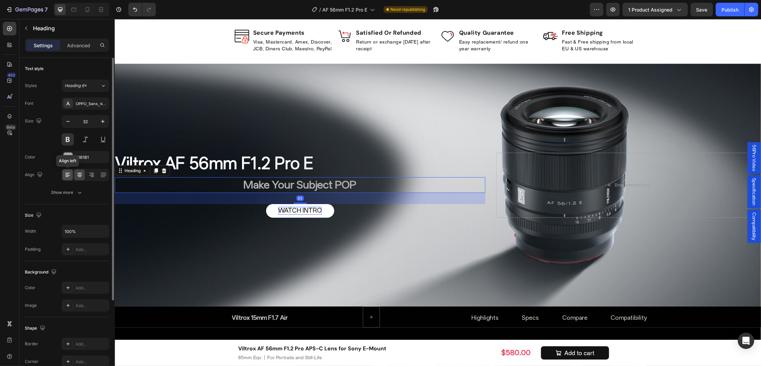
click at [70, 174] on icon at bounding box center [67, 174] width 7 height 7
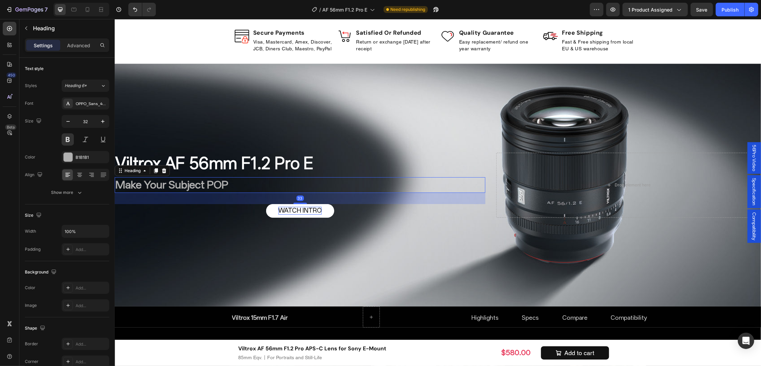
click at [170, 199] on div "33" at bounding box center [299, 198] width 370 height 11
click at [209, 209] on div "WATCH INTRO Button Hero Banner Row" at bounding box center [299, 211] width 370 height 14
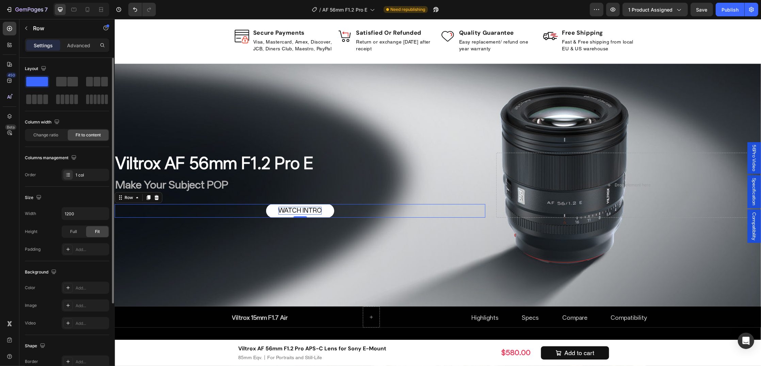
scroll to position [85, 0]
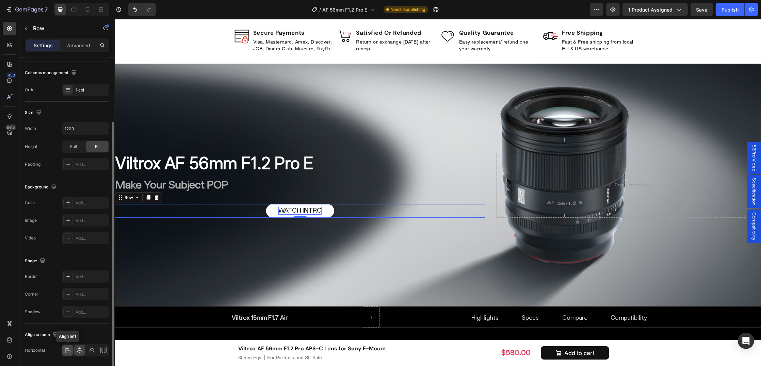
click at [68, 351] on icon at bounding box center [68, 352] width 5 height 2
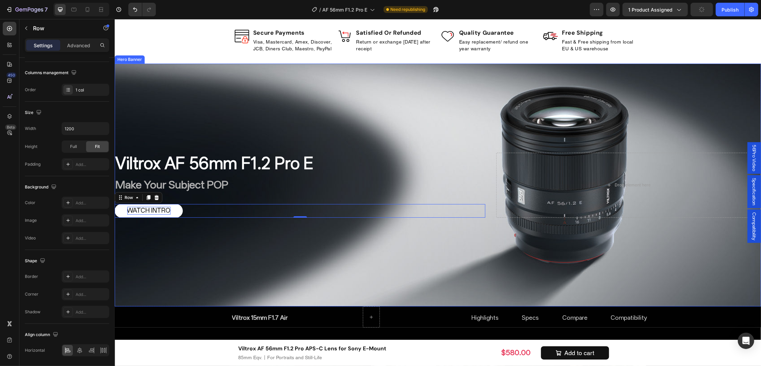
click at [489, 186] on div "Viltrox AF 56mm F1.2 Pro E Heading Make Your Subject POP Heading WATCH INTRO Bu…" at bounding box center [437, 185] width 646 height 86
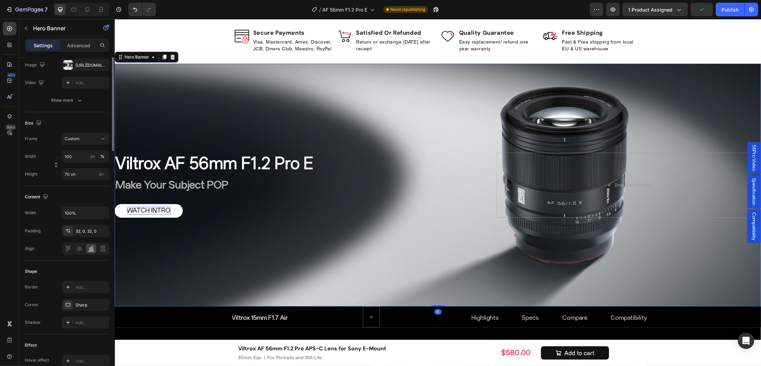
scroll to position [0, 0]
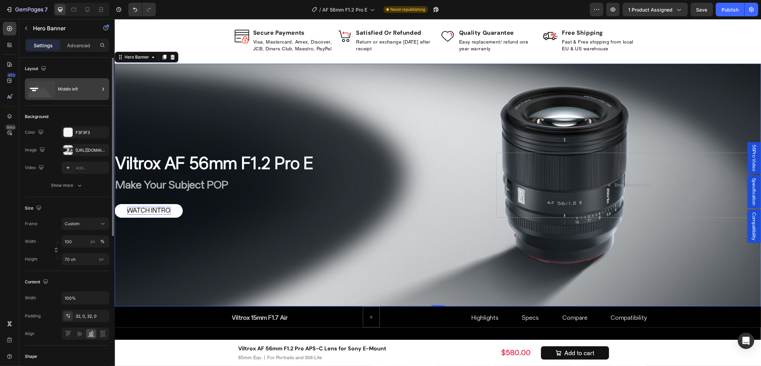
click at [63, 95] on div "Middle left" at bounding box center [78, 89] width 41 height 16
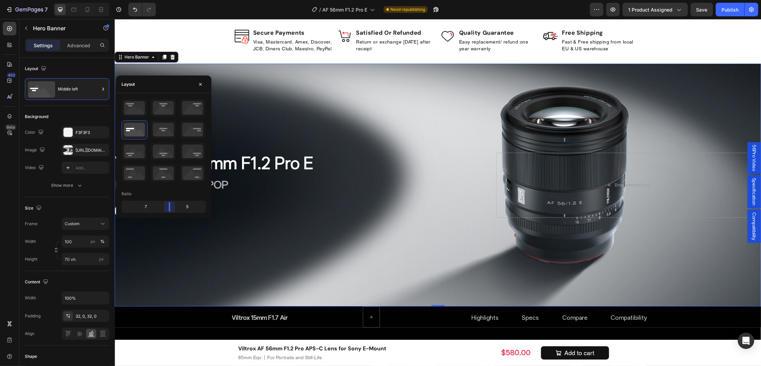
click at [169, 0] on body "7 Version history / AF 56mm F1.2 Pro E Need republishing Preview 1 product assi…" at bounding box center [380, 0] width 761 height 0
click at [76, 246] on input "100" at bounding box center [86, 241] width 48 height 12
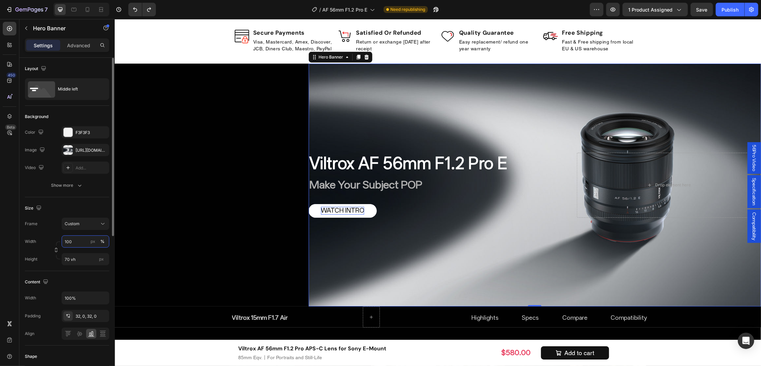
click at [79, 242] on input "100" at bounding box center [86, 241] width 48 height 12
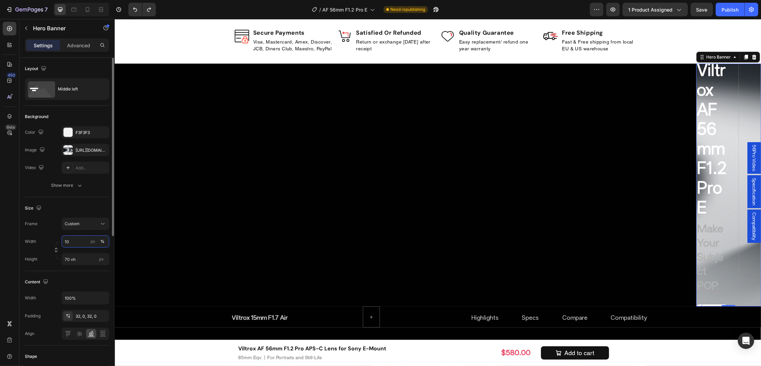
type input "1"
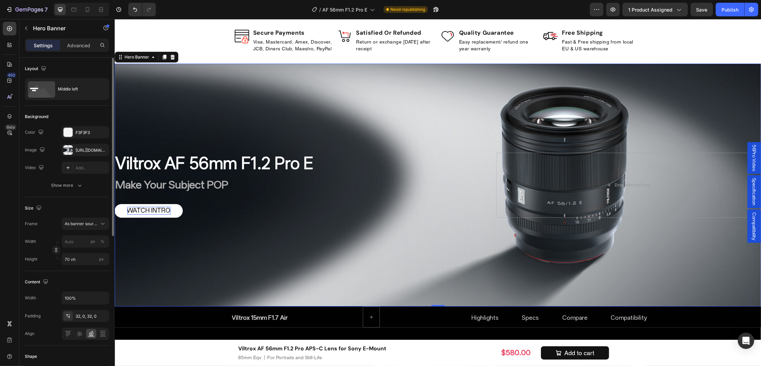
click at [74, 206] on div "Size" at bounding box center [67, 208] width 84 height 11
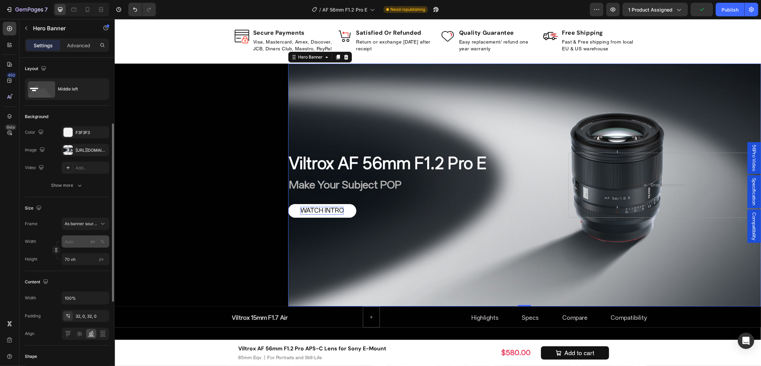
scroll to position [85, 0]
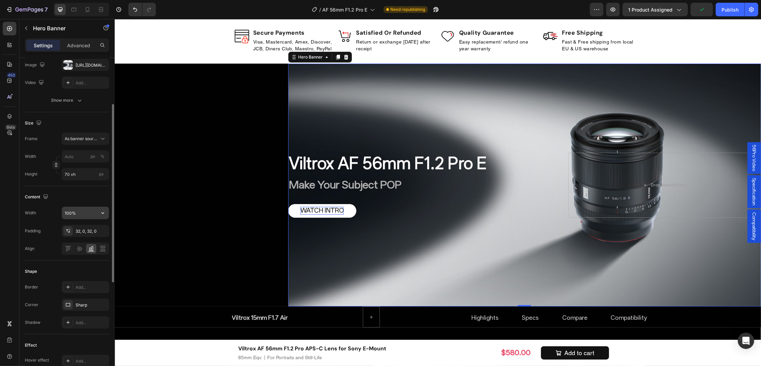
click at [79, 214] on input "100%" at bounding box center [85, 213] width 47 height 12
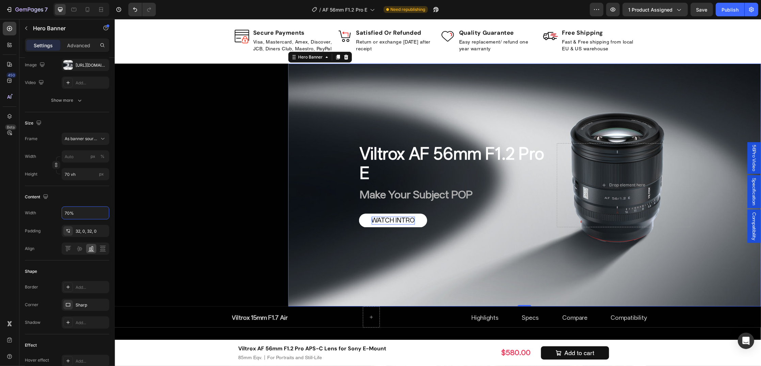
type input "70%"
drag, startPoint x: 525, startPoint y: 184, endPoint x: 505, endPoint y: 179, distance: 20.4
click at [525, 184] on div "Viltrox AF 56mm F1.2 Pro E Heading Make Your Subject POP Heading WATCH INTRO Bu…" at bounding box center [452, 185] width 187 height 84
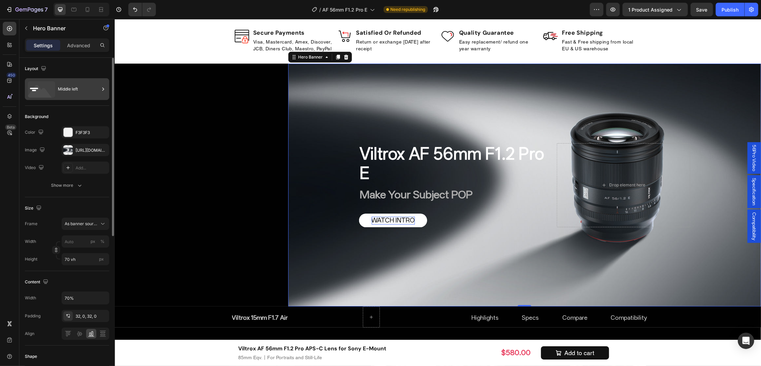
click at [69, 83] on div "Middle left" at bounding box center [78, 89] width 41 height 16
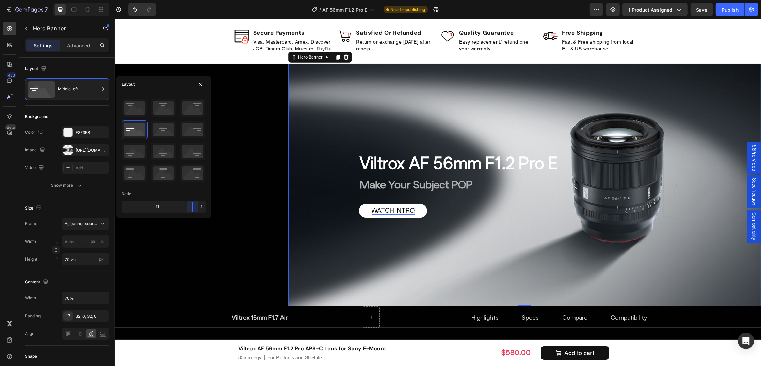
drag, startPoint x: 168, startPoint y: 203, endPoint x: 210, endPoint y: 208, distance: 41.4
click at [210, 0] on body "7 Version history / AF 56mm F1.2 Pro E Need republishing Preview 1 product assi…" at bounding box center [380, 0] width 761 height 0
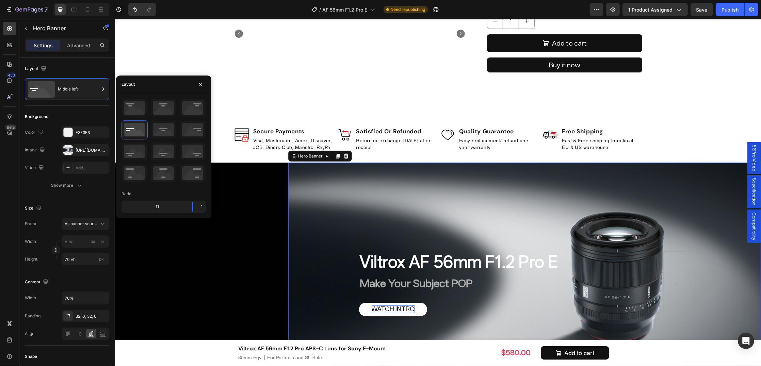
scroll to position [315, 0]
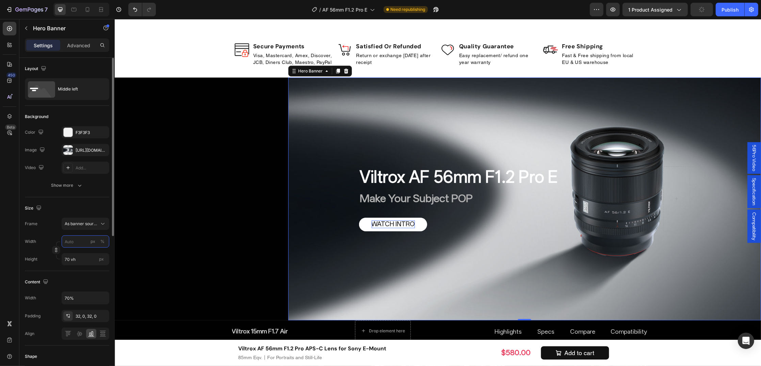
click at [76, 239] on input "px %" at bounding box center [86, 241] width 48 height 12
click at [80, 257] on p "Full 100%" at bounding box center [83, 258] width 39 height 6
type input "100"
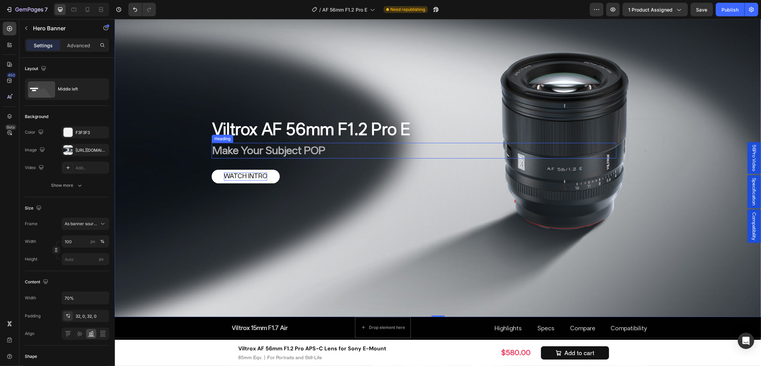
scroll to position [400, 0]
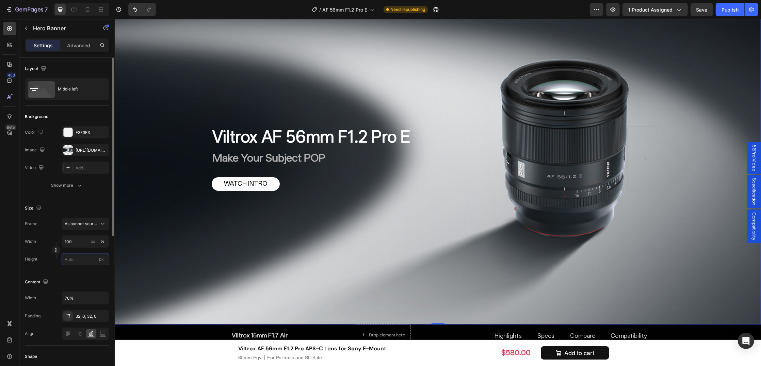
click at [77, 256] on input "px" at bounding box center [86, 259] width 48 height 12
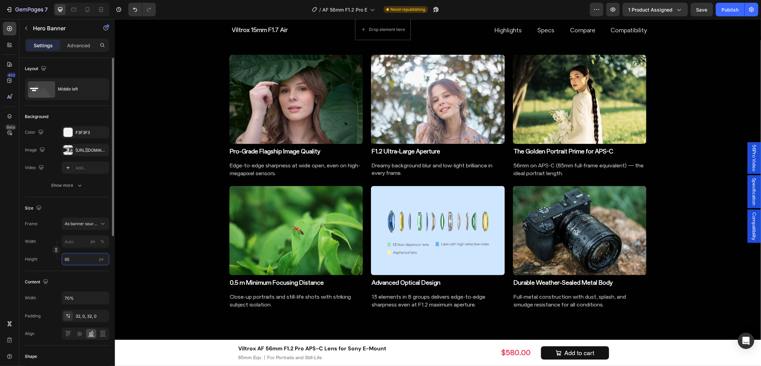
type input "6"
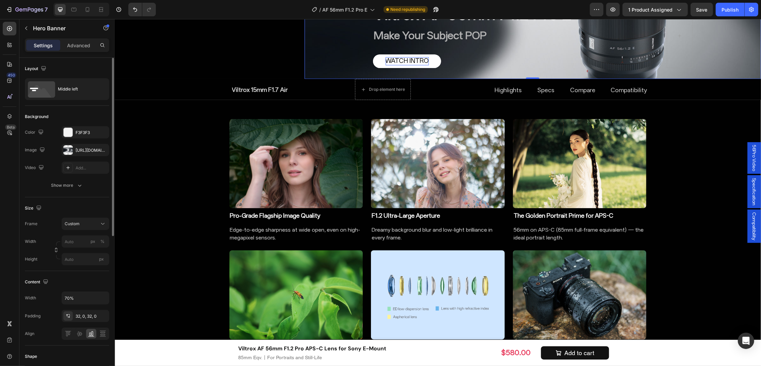
drag, startPoint x: 84, startPoint y: 274, endPoint x: 77, endPoint y: 255, distance: 20.0
click at [86, 272] on div "Content Width 70% Padding 32, 0, 32, 0 Align" at bounding box center [67, 308] width 84 height 74
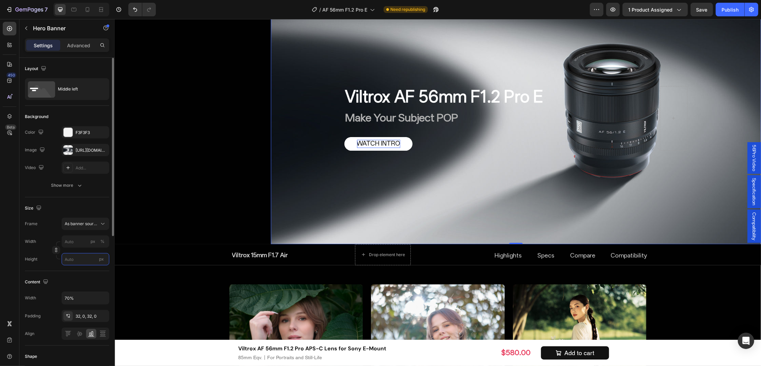
type input "6"
click at [76, 259] on input "6" at bounding box center [86, 259] width 48 height 12
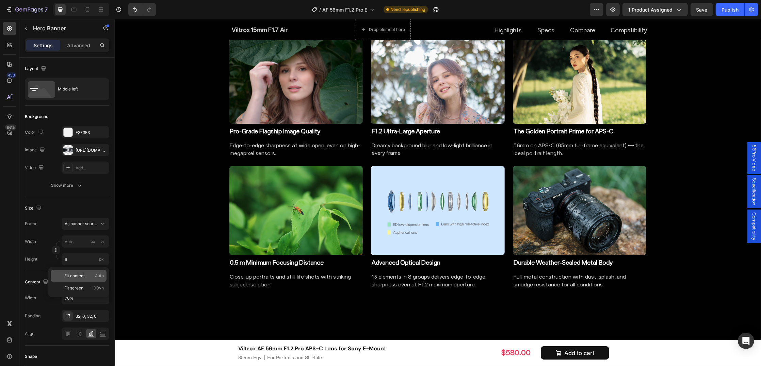
drag, startPoint x: 85, startPoint y: 284, endPoint x: 88, endPoint y: 281, distance: 4.6
click at [85, 284] on div "Fit screen 100vh" at bounding box center [79, 288] width 56 height 12
type input "100"
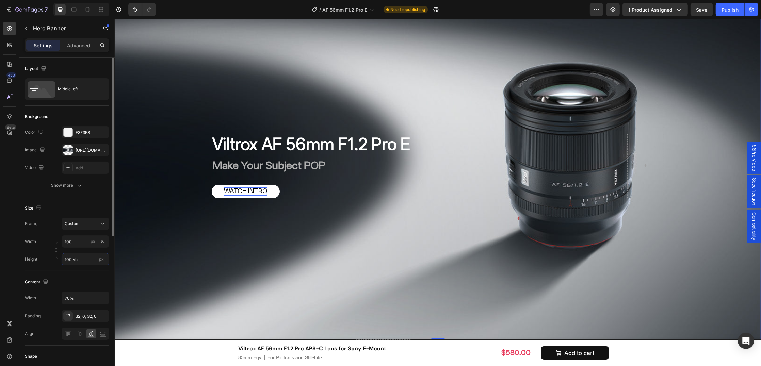
drag, startPoint x: 71, startPoint y: 260, endPoint x: 71, endPoint y: 263, distance: 3.5
click at [70, 260] on input "100 vh" at bounding box center [86, 259] width 48 height 12
click at [68, 260] on input "100 vh" at bounding box center [86, 259] width 48 height 12
click at [70, 260] on input "100 vh" at bounding box center [86, 259] width 48 height 12
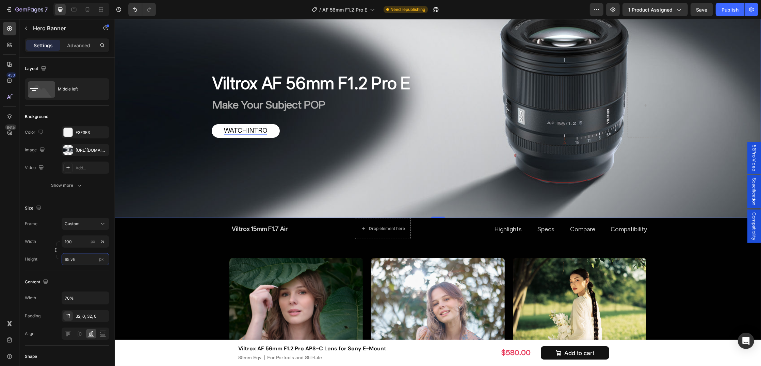
scroll to position [272, 0]
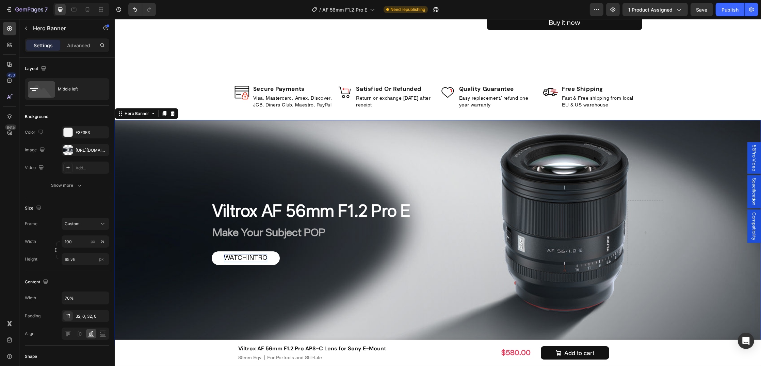
click at [193, 127] on div "Overlay" at bounding box center [437, 233] width 646 height 226
click at [76, 11] on icon at bounding box center [73, 10] width 5 height 4
type input "60 vh"
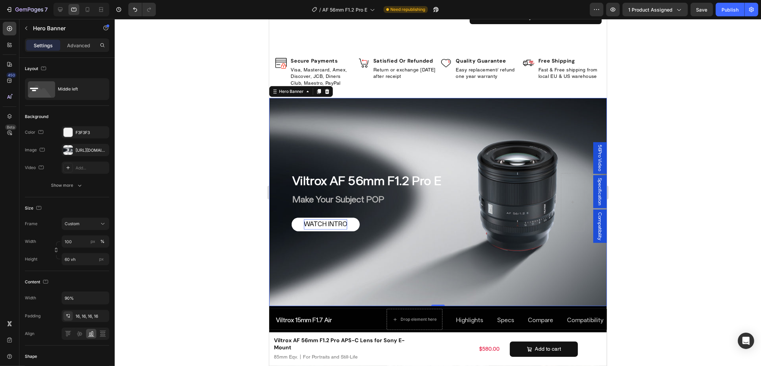
scroll to position [327, 0]
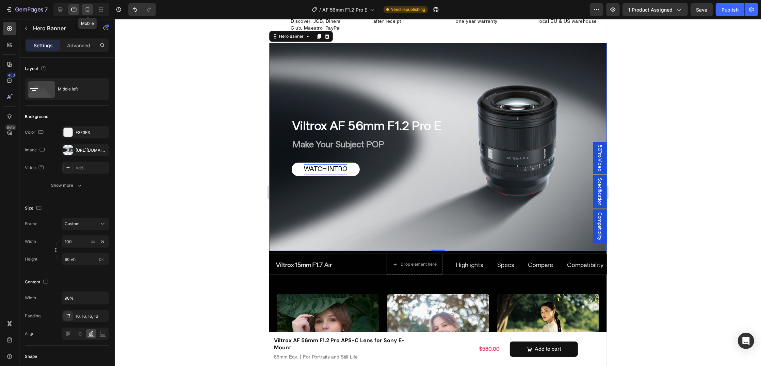
click at [83, 7] on div at bounding box center [87, 9] width 11 height 11
type input "100%"
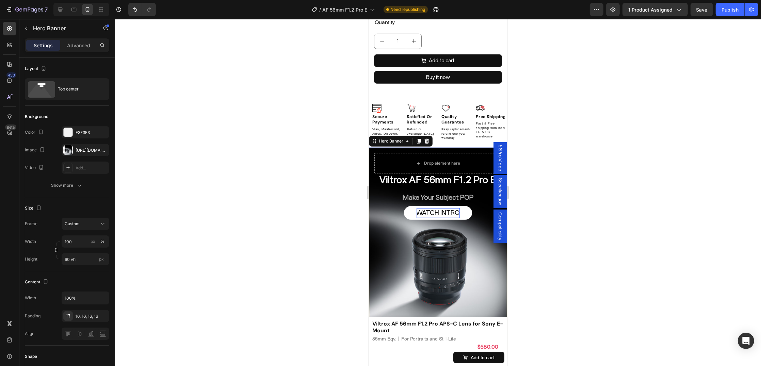
scroll to position [386, 0]
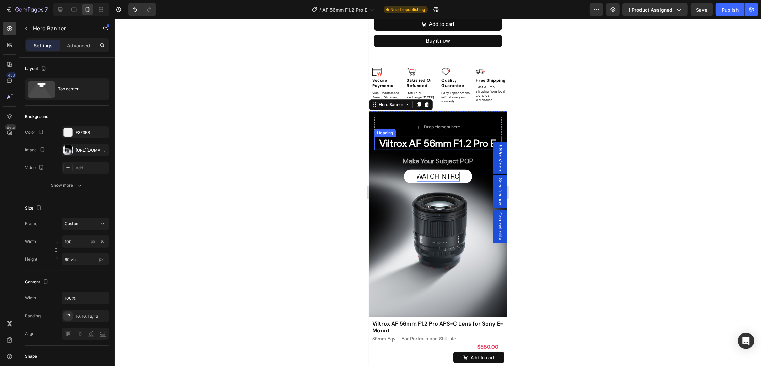
click at [401, 137] on h2 "Viltrox AF 56mm F1.2 Pro E" at bounding box center [437, 143] width 127 height 13
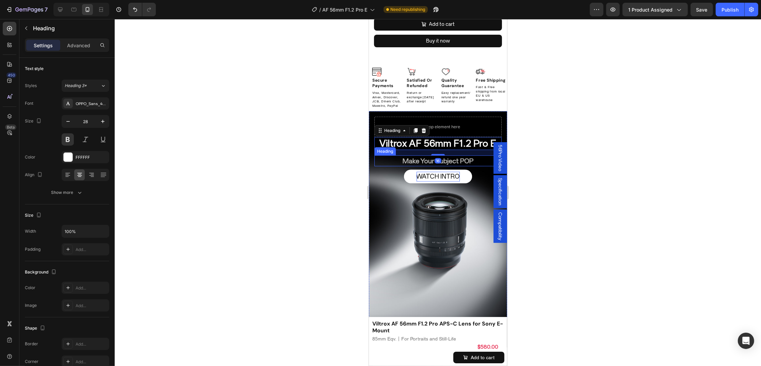
click at [411, 155] on h2 "Make Your Subject POP" at bounding box center [437, 160] width 127 height 11
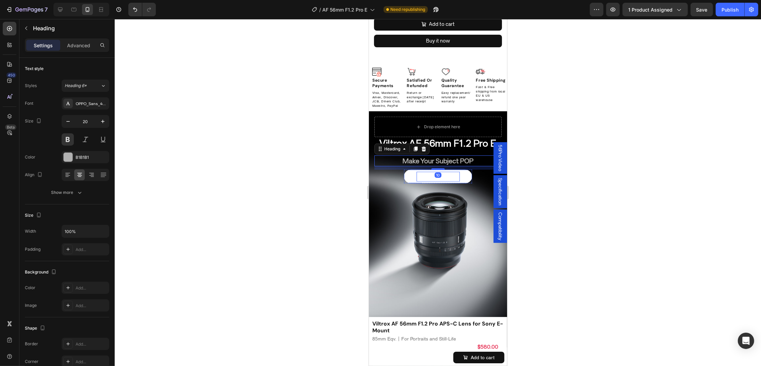
click at [407, 170] on link "WATCH INTRO" at bounding box center [437, 177] width 68 height 14
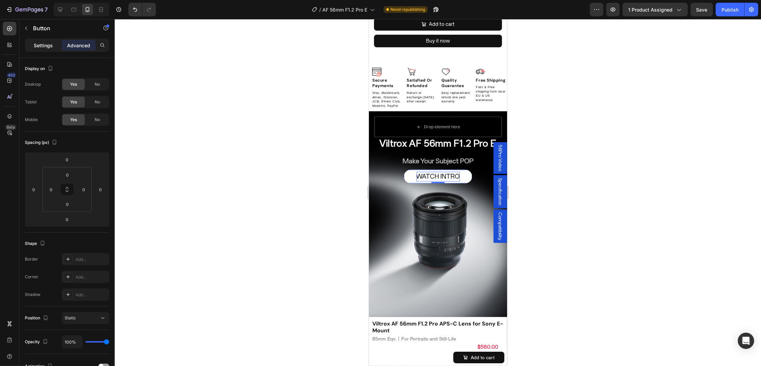
click at [48, 40] on div "Settings" at bounding box center [43, 45] width 34 height 11
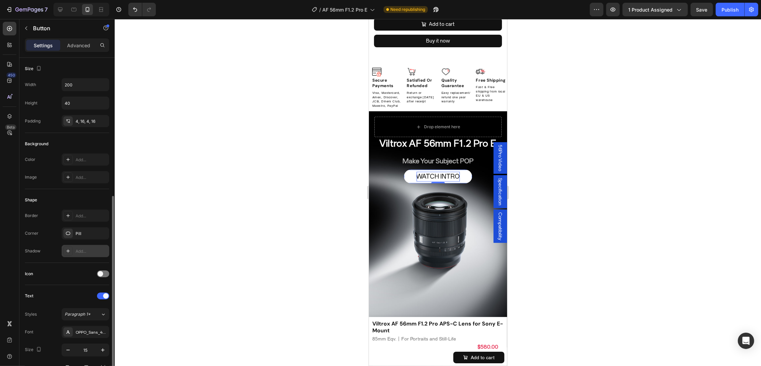
scroll to position [85, 0]
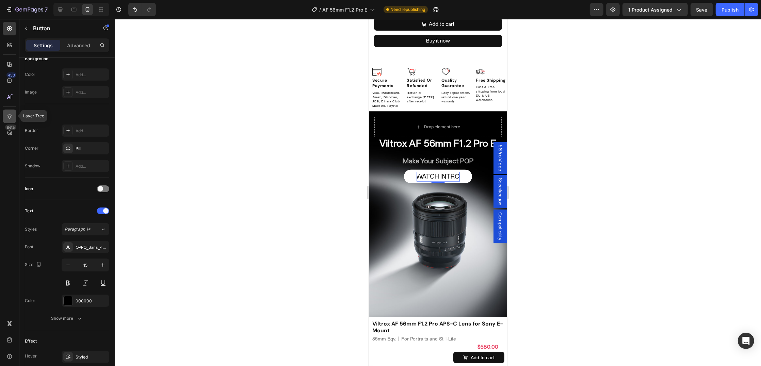
click at [9, 113] on icon at bounding box center [9, 116] width 7 height 7
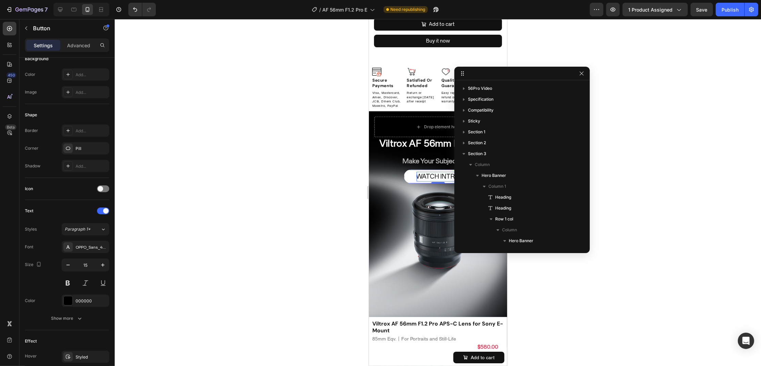
scroll to position [106, 0]
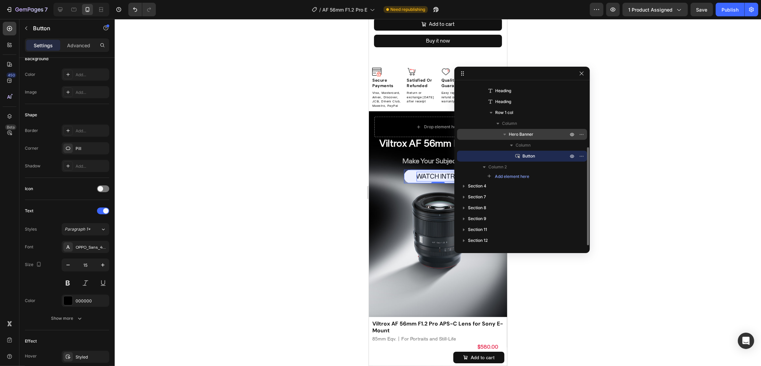
click at [527, 135] on span "Hero Banner" at bounding box center [521, 134] width 24 height 7
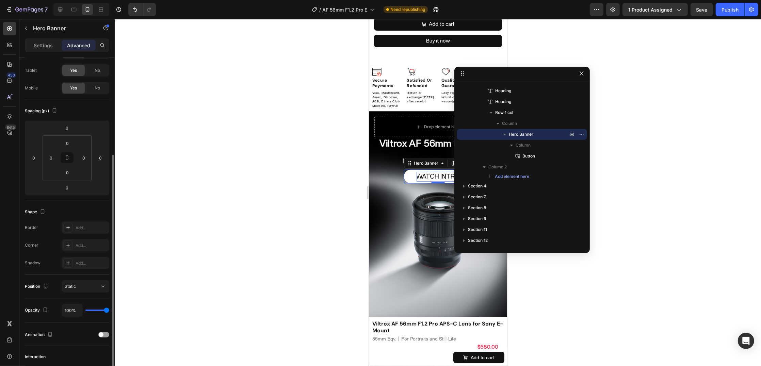
scroll to position [0, 0]
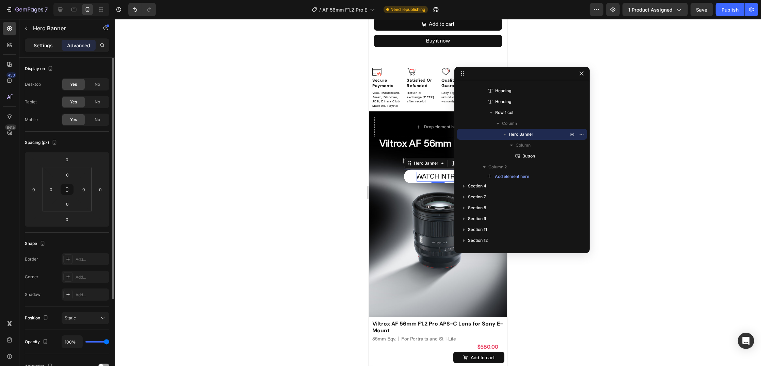
click at [42, 40] on div "Settings" at bounding box center [43, 45] width 34 height 11
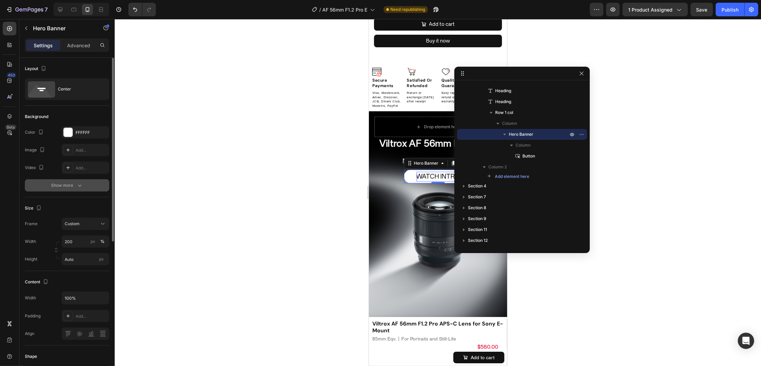
click at [66, 184] on div "Show more" at bounding box center [67, 185] width 32 height 7
click at [101, 184] on div "Add..." at bounding box center [92, 186] width 32 height 6
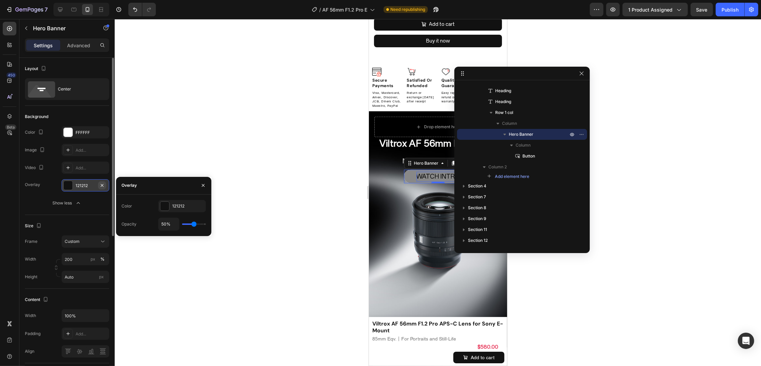
click at [104, 186] on icon "button" at bounding box center [101, 185] width 5 height 5
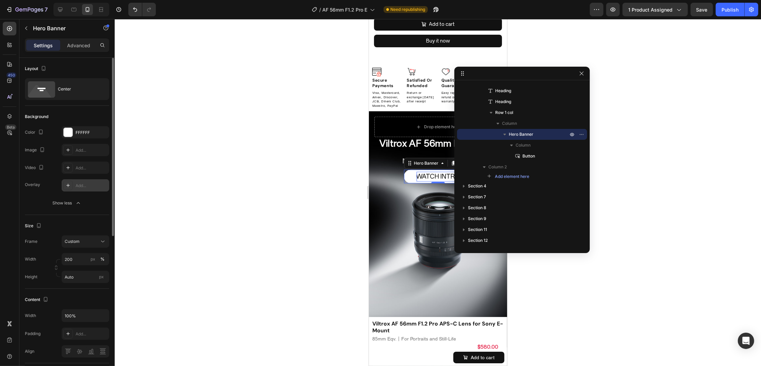
click at [38, 196] on div "Overlay Add... Show less" at bounding box center [67, 194] width 84 height 30
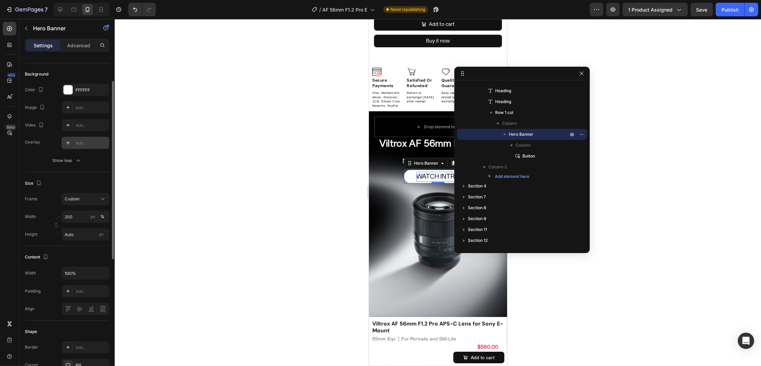
scroll to position [85, 0]
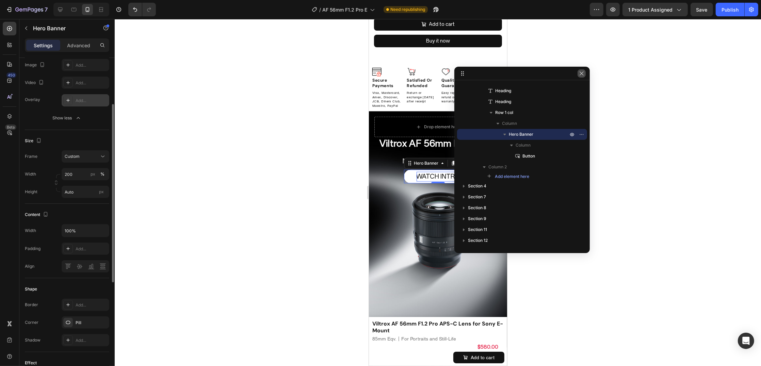
click at [579, 73] on icon "button" at bounding box center [581, 73] width 5 height 5
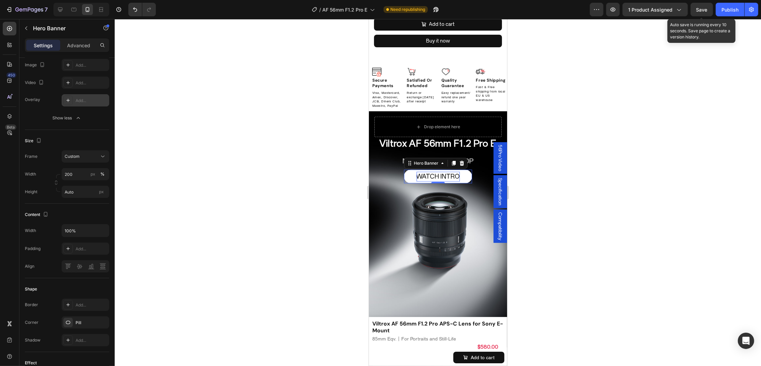
drag, startPoint x: 699, startPoint y: 14, endPoint x: 685, endPoint y: 21, distance: 15.8
click at [699, 14] on button "Save" at bounding box center [701, 10] width 22 height 14
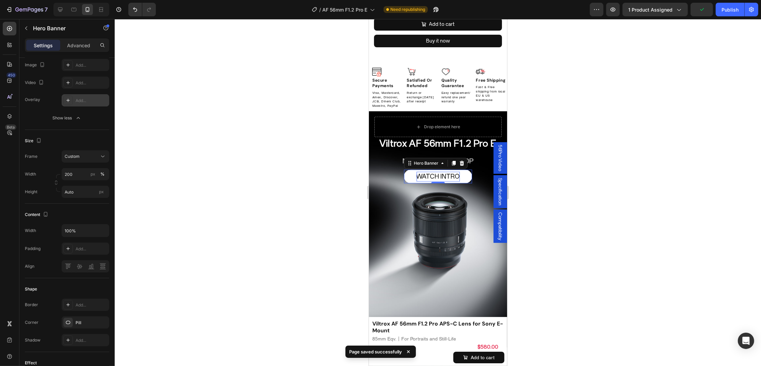
click at [611, 138] on div at bounding box center [438, 192] width 646 height 347
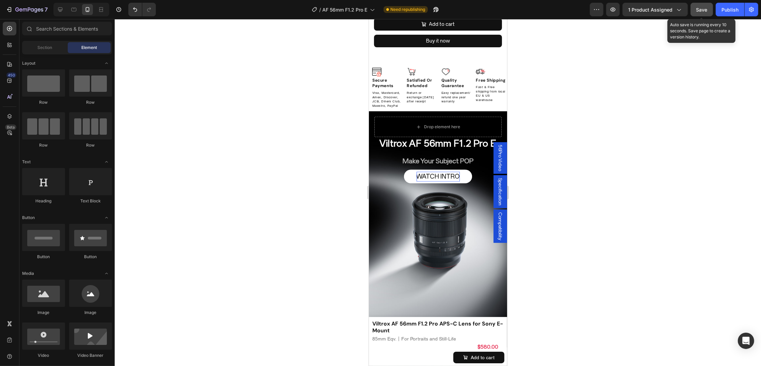
click at [698, 12] on span "Save" at bounding box center [701, 10] width 11 height 6
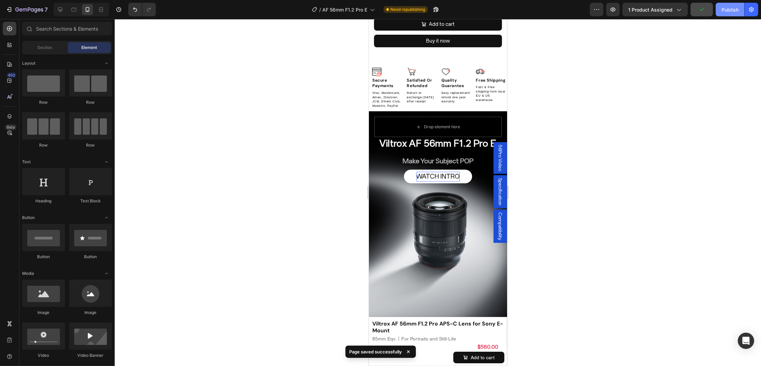
click at [717, 14] on button "Publish" at bounding box center [729, 10] width 29 height 14
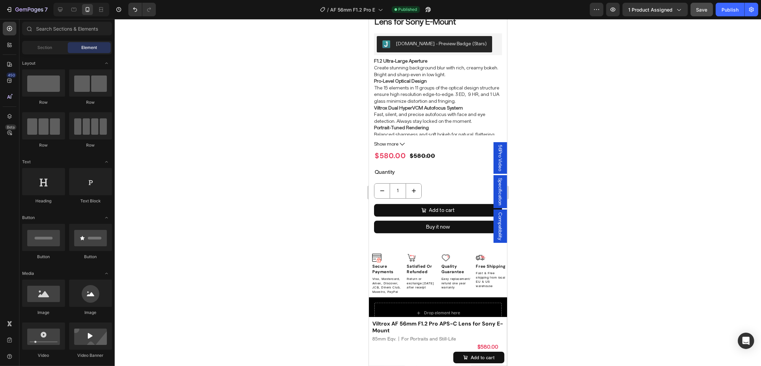
scroll to position [173, 0]
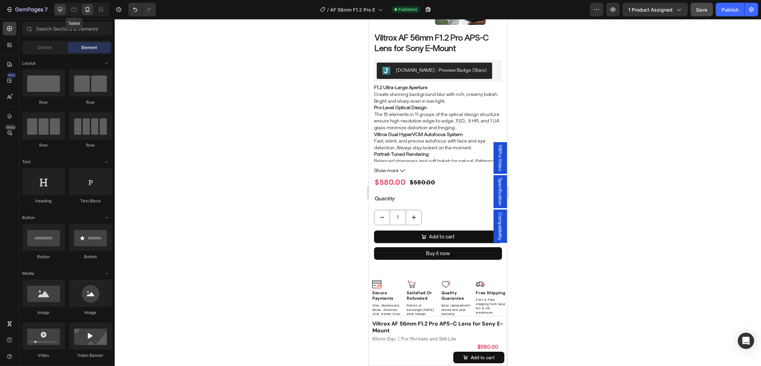
drag, startPoint x: 72, startPoint y: 9, endPoint x: 59, endPoint y: 9, distance: 12.9
click at [72, 9] on icon at bounding box center [73, 10] width 5 height 4
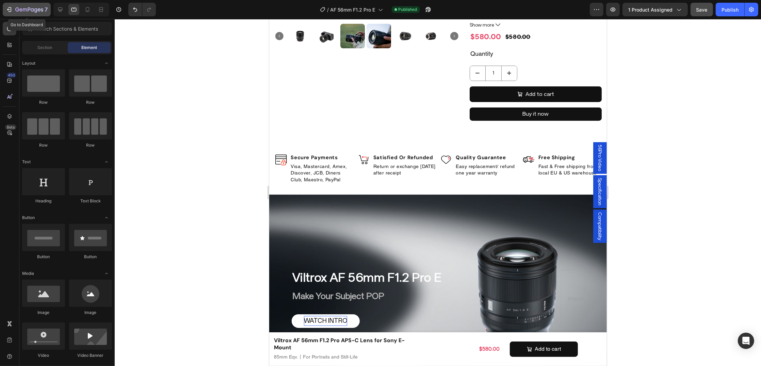
scroll to position [288, 0]
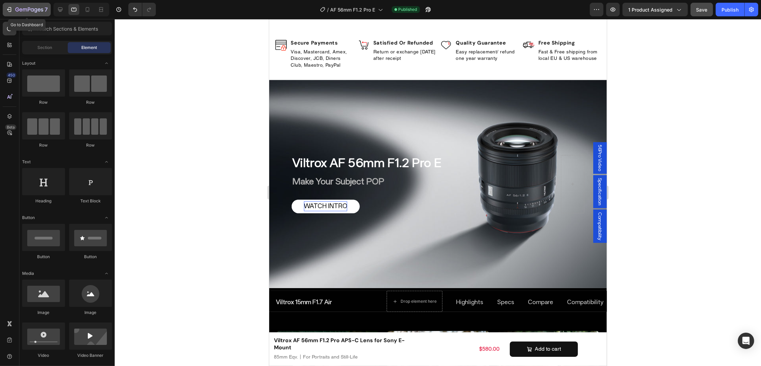
click at [23, 9] on icon "button" at bounding box center [25, 10] width 4 height 3
